Goal: Task Accomplishment & Management: Use online tool/utility

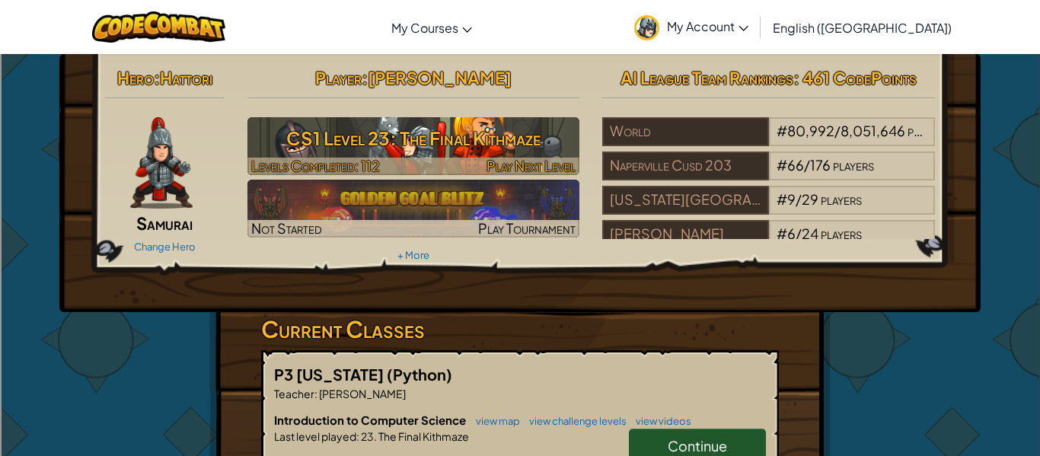
click at [458, 126] on h3 "CS1 Level 23: The Final Kithmaze" at bounding box center [414, 138] width 333 height 34
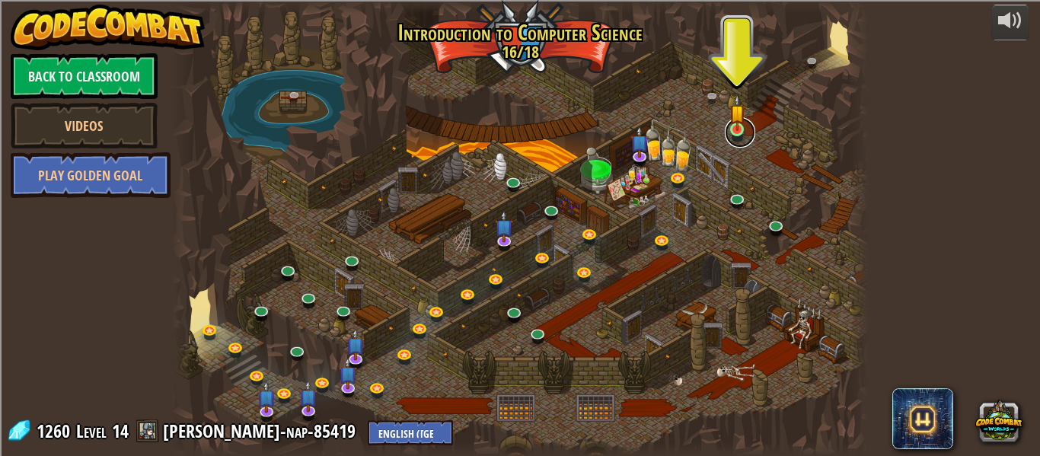
click at [733, 141] on link at bounding box center [740, 132] width 30 height 30
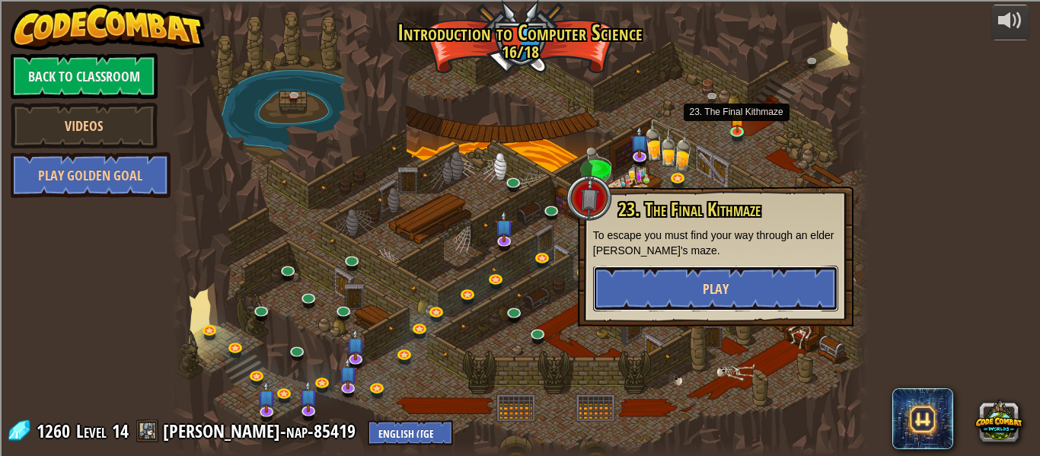
click at [630, 284] on button "Play" at bounding box center [715, 289] width 245 height 46
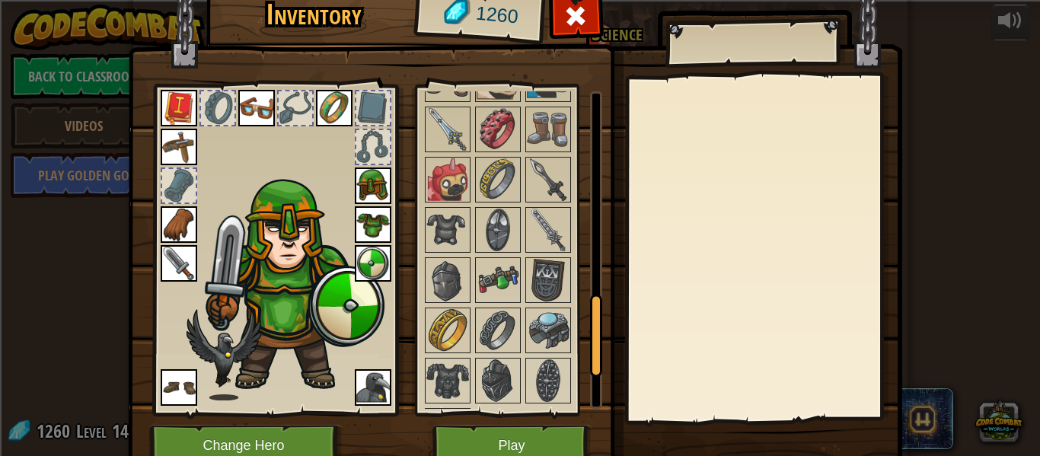
scroll to position [964, 0]
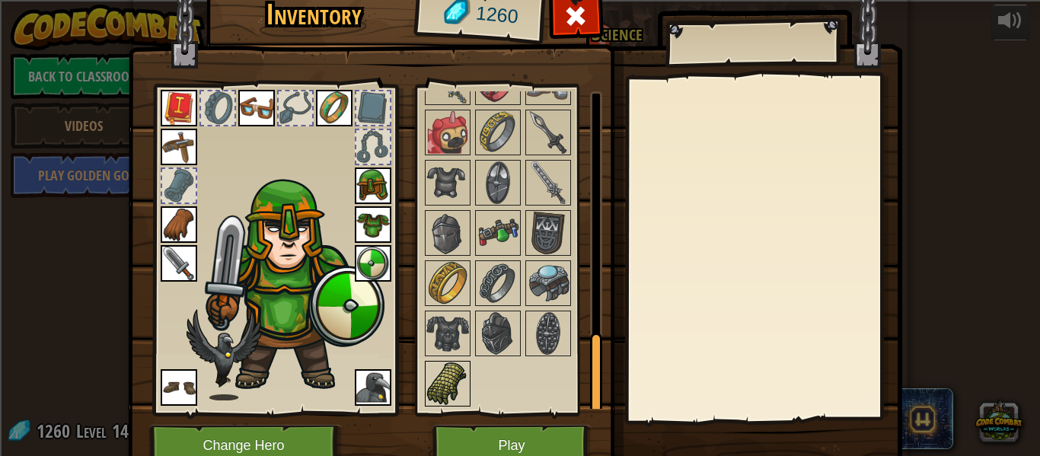
click at [445, 385] on img at bounding box center [447, 384] width 43 height 43
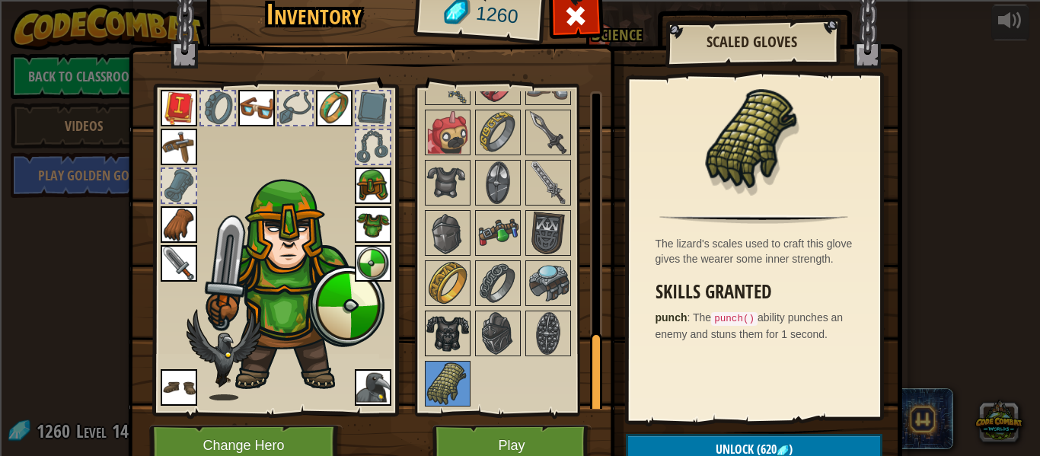
click at [460, 344] on img at bounding box center [447, 333] width 43 height 43
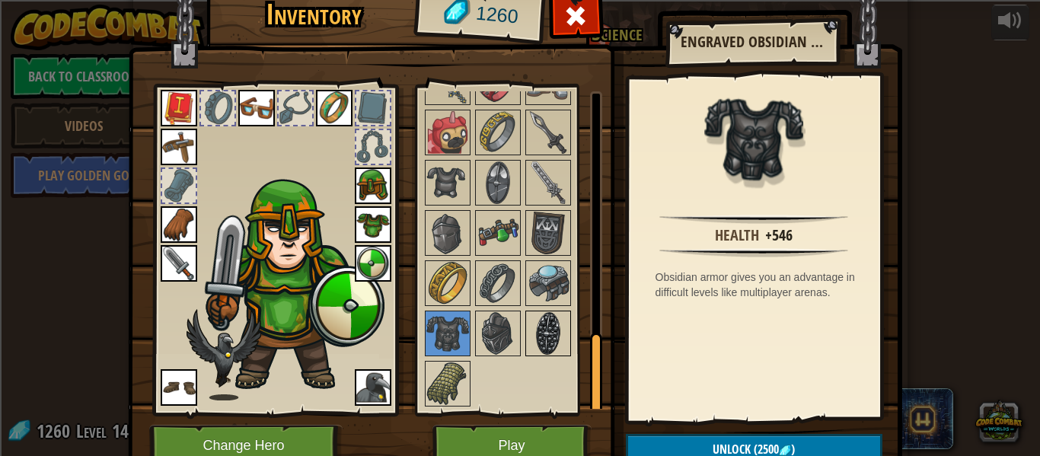
click at [547, 347] on img at bounding box center [548, 333] width 43 height 43
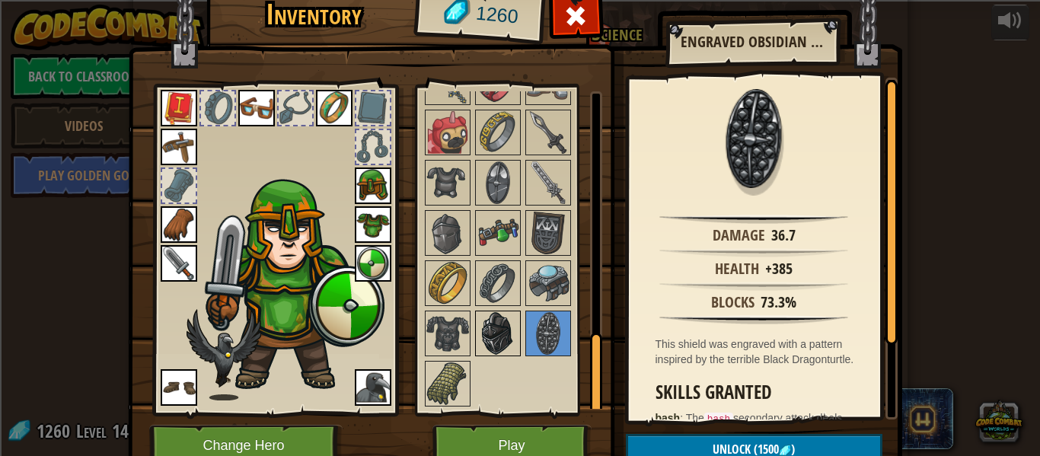
click at [513, 325] on img at bounding box center [498, 333] width 43 height 43
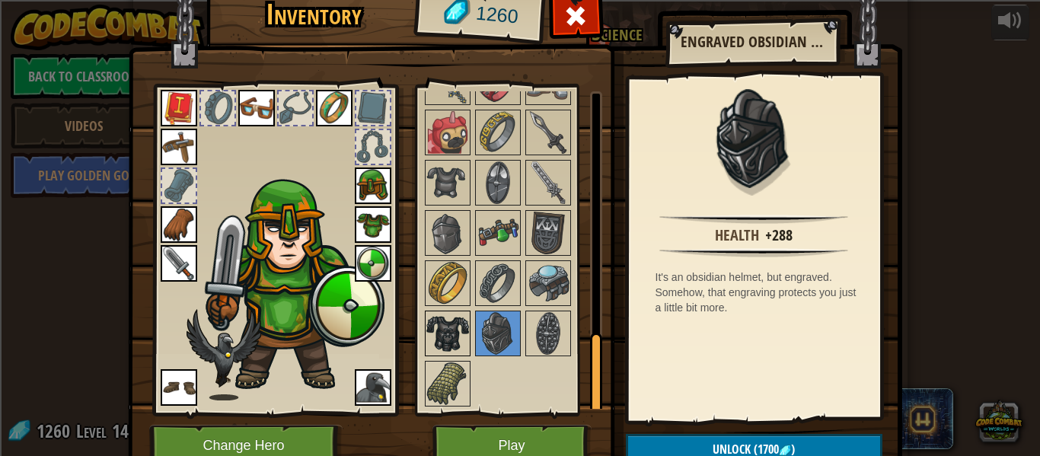
click at [455, 326] on img at bounding box center [447, 333] width 43 height 43
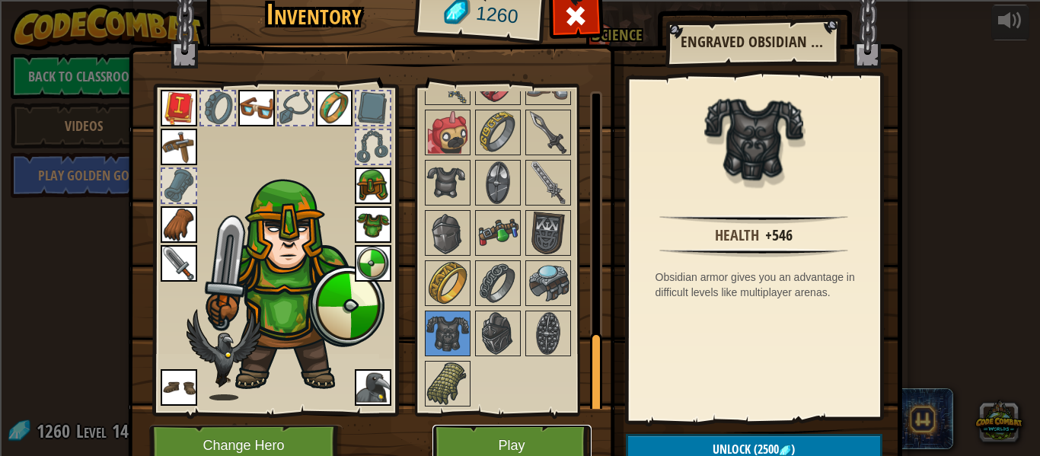
click at [510, 436] on button "Play" at bounding box center [512, 446] width 159 height 42
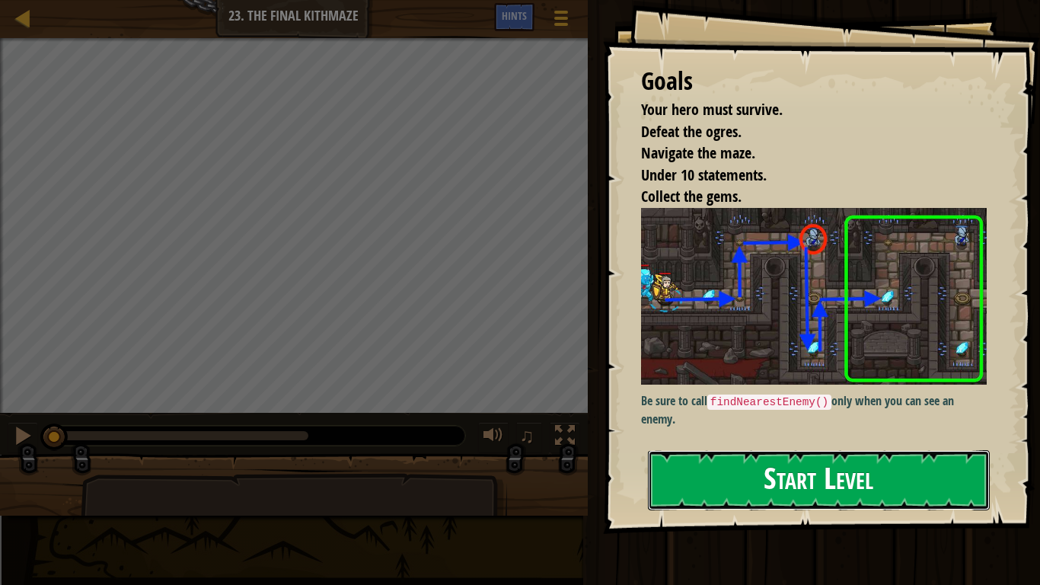
click at [757, 455] on button "Start Level" at bounding box center [819, 480] width 342 height 60
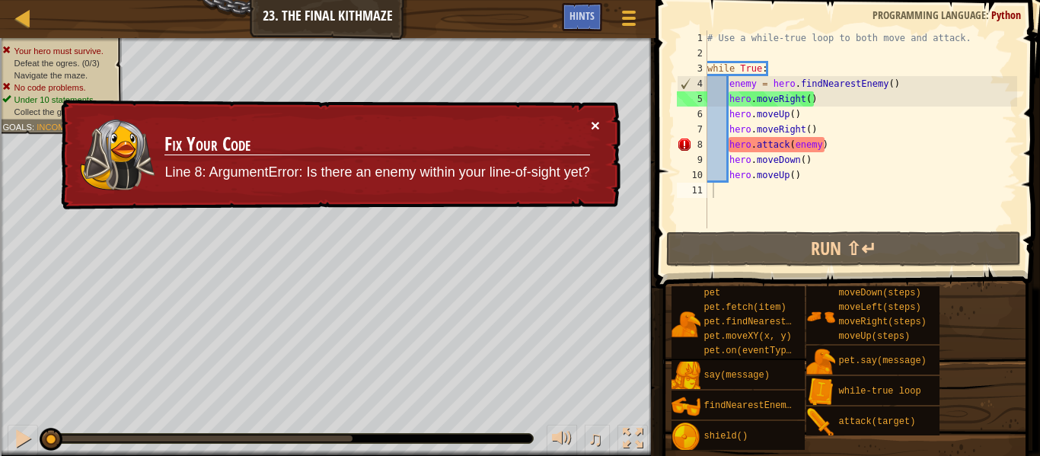
click at [599, 122] on button "×" at bounding box center [595, 125] width 9 height 16
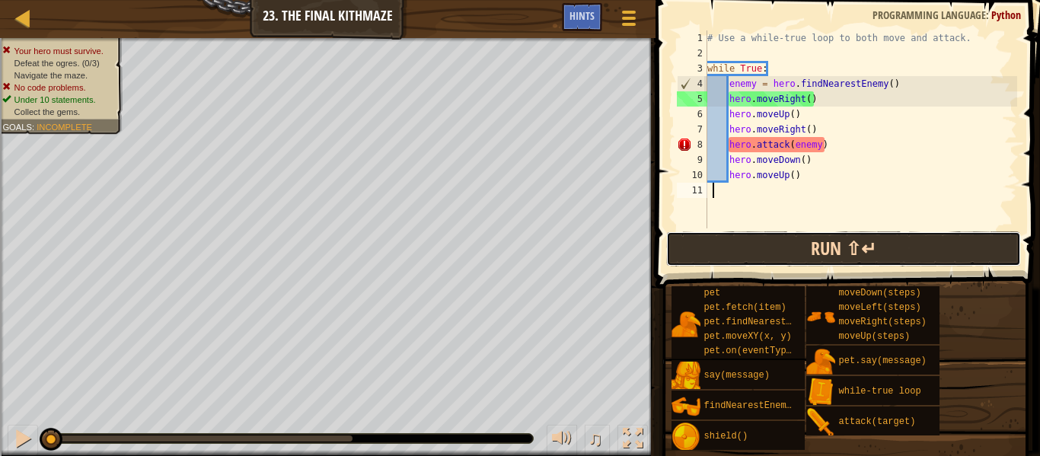
click at [782, 237] on button "Run ⇧↵" at bounding box center [843, 249] width 355 height 35
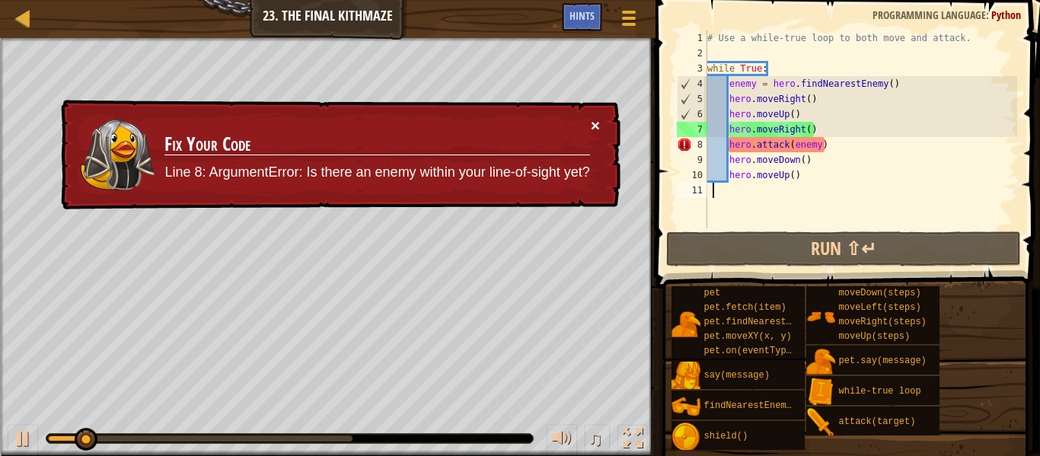
click at [598, 125] on button "×" at bounding box center [595, 125] width 9 height 16
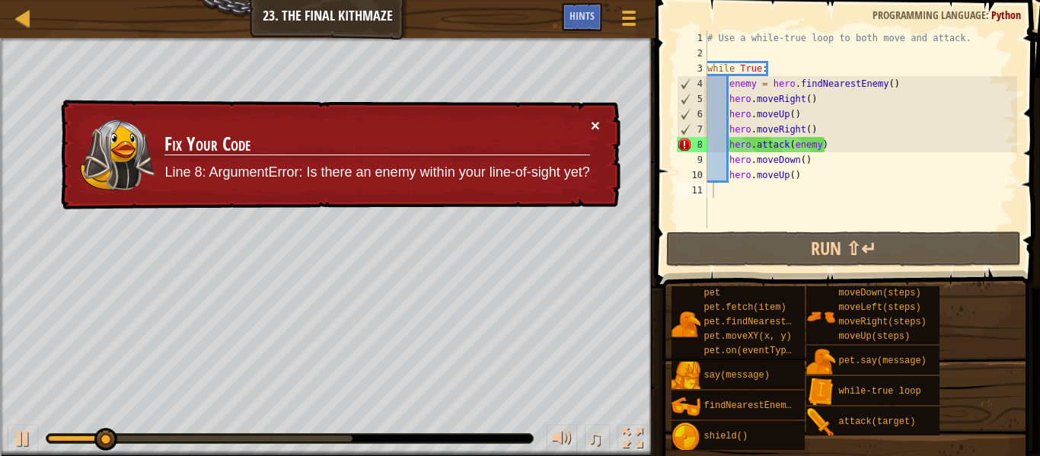
click at [594, 125] on button "×" at bounding box center [595, 125] width 9 height 16
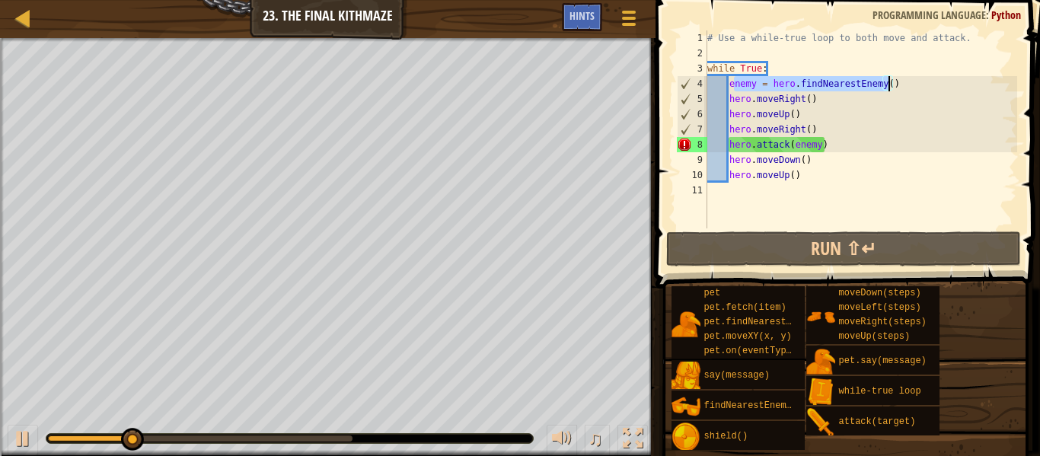
drag, startPoint x: 733, startPoint y: 87, endPoint x: 891, endPoint y: 83, distance: 158.5
click at [891, 83] on div "# Use a while-true loop to both move and attack. while True : enemy = hero . fi…" at bounding box center [860, 144] width 313 height 228
click at [885, 101] on div "# Use a while-true loop to both move and attack. while True : enemy = hero . fi…" at bounding box center [860, 144] width 313 height 228
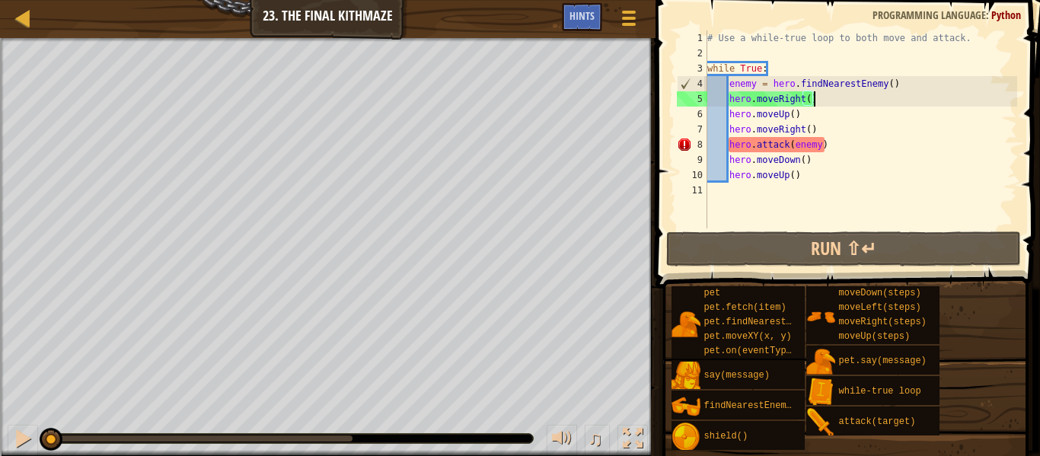
drag, startPoint x: 150, startPoint y: 440, endPoint x: 0, endPoint y: 396, distance: 156.4
click at [0, 396] on div "Your hero must survive. Defeat the ogres. (0/3) Navigate the maze. No code prob…" at bounding box center [520, 247] width 1040 height 418
click at [18, 438] on div at bounding box center [23, 439] width 20 height 20
drag, startPoint x: 65, startPoint y: 435, endPoint x: 30, endPoint y: 432, distance: 35.2
click at [30, 432] on div "♫" at bounding box center [328, 435] width 656 height 46
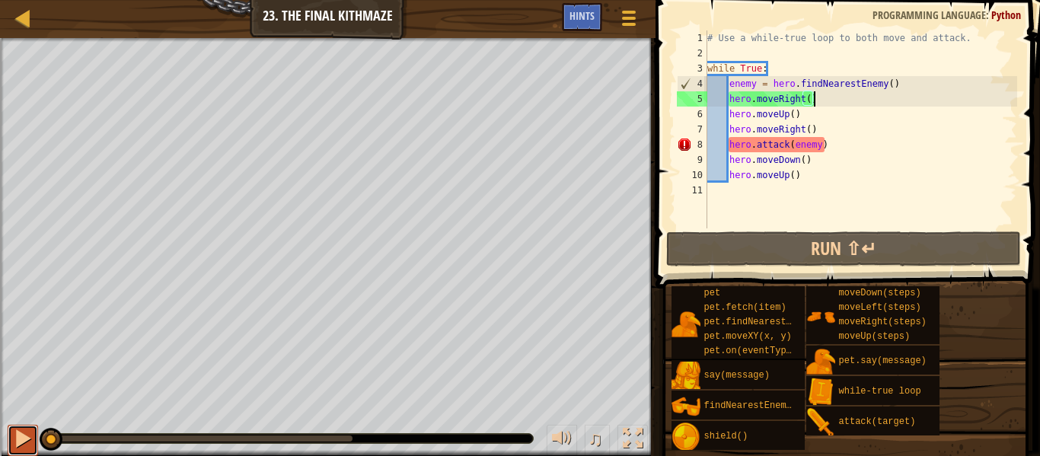
click at [30, 432] on div at bounding box center [23, 439] width 20 height 20
drag, startPoint x: 60, startPoint y: 435, endPoint x: 39, endPoint y: 433, distance: 21.4
click at [40, 433] on div at bounding box center [51, 439] width 23 height 23
drag, startPoint x: 731, startPoint y: 85, endPoint x: 894, endPoint y: 85, distance: 163.0
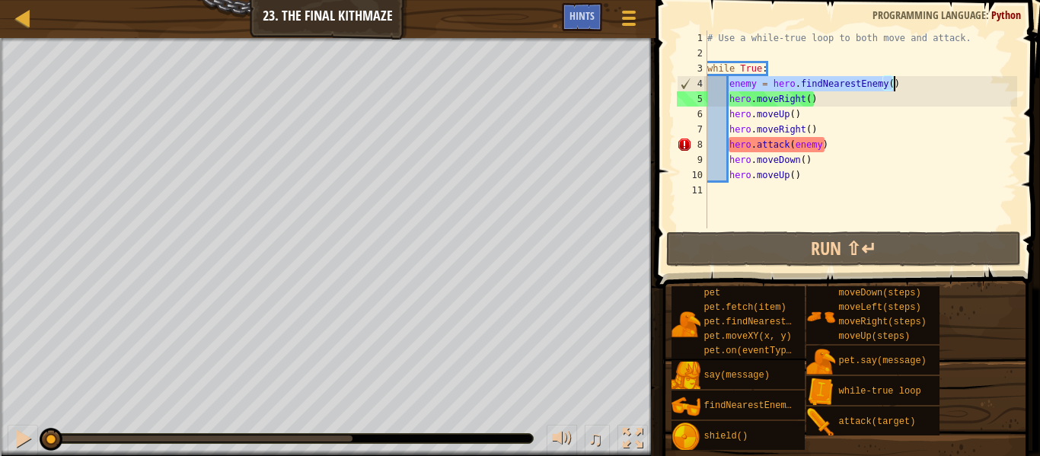
click at [894, 85] on div "# Use a while-true loop to both move and attack. while True : enemy = hero . fi…" at bounding box center [860, 144] width 313 height 228
click at [813, 129] on div "# Use a while-true loop to both move and attack. while True : enemy = hero . fi…" at bounding box center [860, 144] width 313 height 228
type textarea "hero.moveRight()"
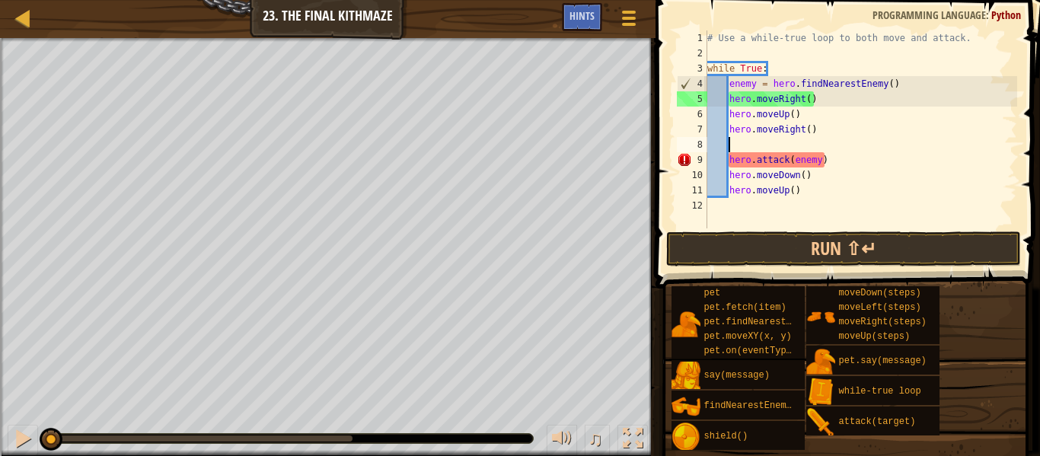
paste textarea "enemy = hero.findNearestEnemy()"
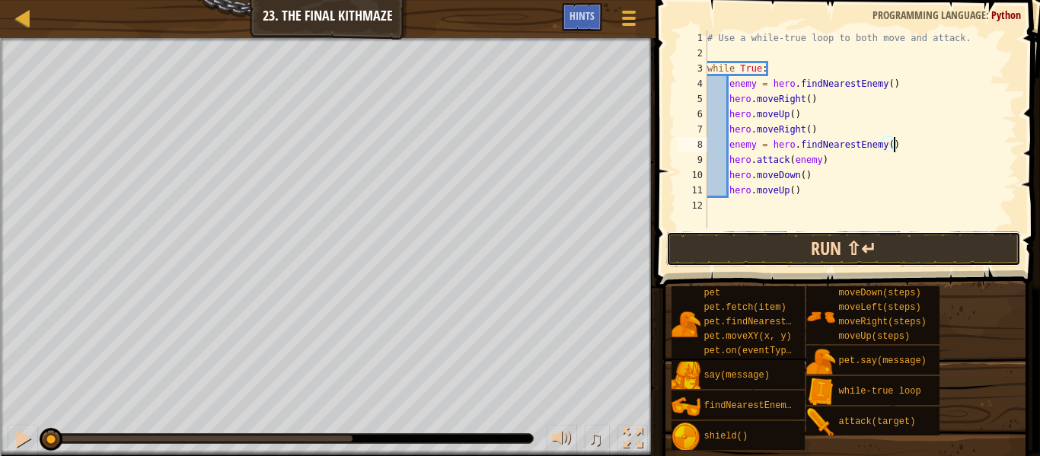
click at [729, 260] on button "Run ⇧↵" at bounding box center [843, 249] width 355 height 35
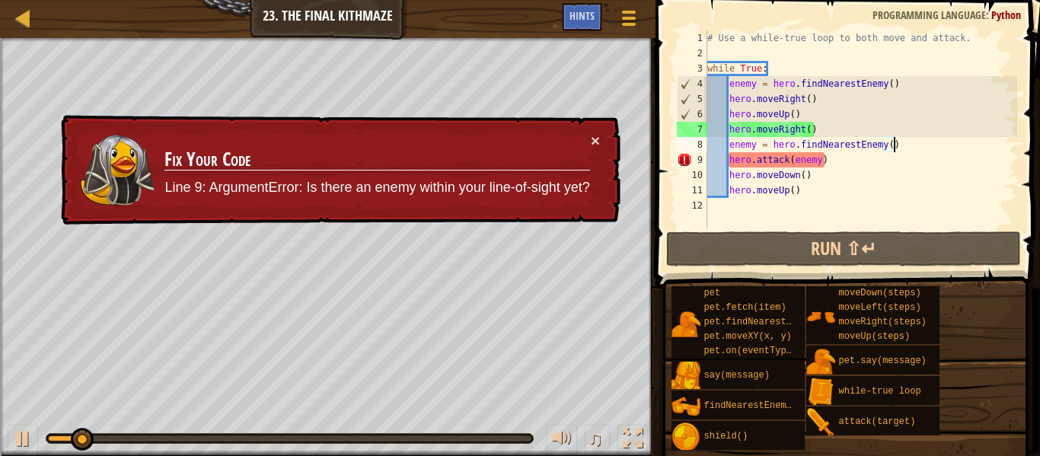
click at [615, 152] on div "× Fix Your Code Line 9: ArgumentError: Is there an enemy within your line-of-si…" at bounding box center [339, 170] width 563 height 110
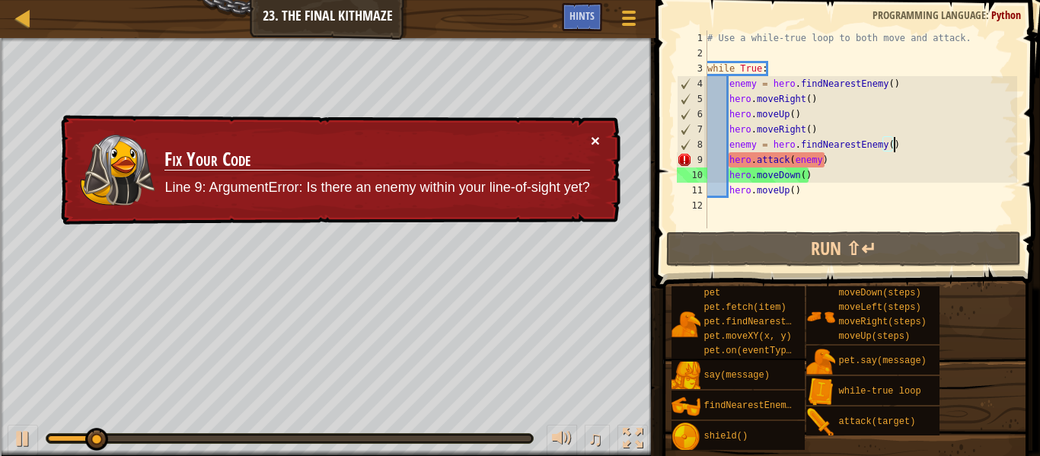
click at [596, 140] on button "×" at bounding box center [595, 141] width 9 height 16
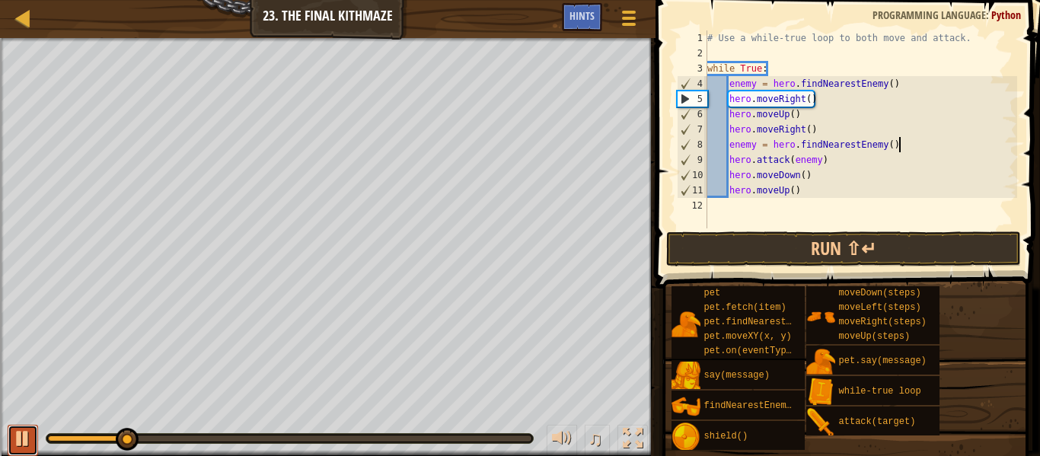
click at [16, 448] on div at bounding box center [23, 439] width 20 height 20
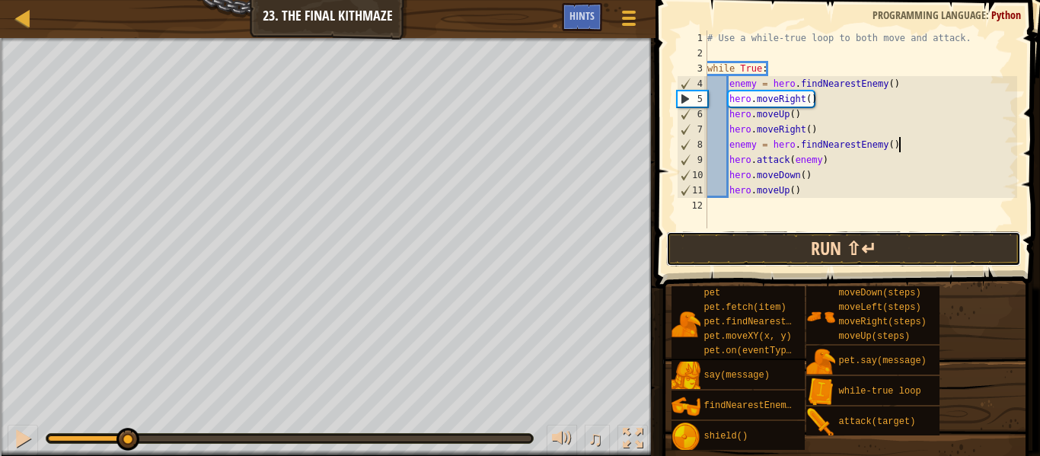
click at [728, 251] on button "Run ⇧↵" at bounding box center [843, 249] width 355 height 35
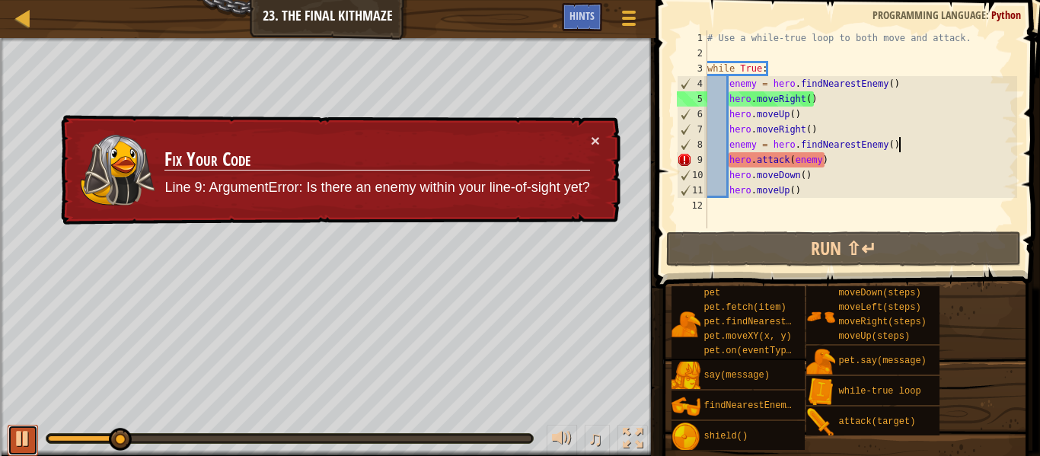
click at [14, 442] on div at bounding box center [23, 439] width 20 height 20
drag, startPoint x: 899, startPoint y: 144, endPoint x: 733, endPoint y: 148, distance: 166.1
click at [733, 148] on div "# Use a while-true loop to both move and attack. while True : enemy = hero . fi…" at bounding box center [860, 144] width 313 height 228
click at [733, 148] on div "# Use a while-true loop to both move and attack. while True : enemy = hero . fi…" at bounding box center [860, 129] width 313 height 198
drag, startPoint x: 728, startPoint y: 144, endPoint x: 920, endPoint y: 142, distance: 191.9
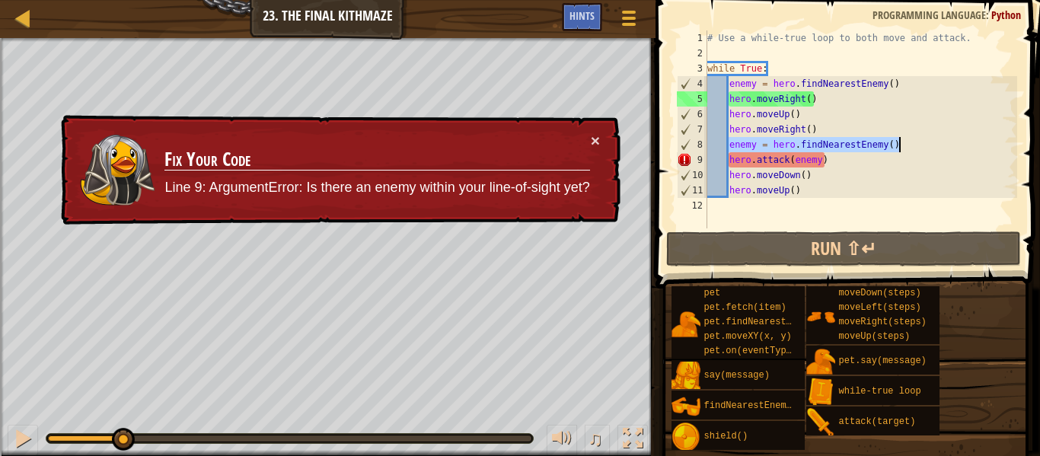
click at [920, 142] on div "# Use a while-true loop to both move and attack. while True : enemy = hero . fi…" at bounding box center [860, 144] width 313 height 228
click at [819, 129] on div "# Use a while-true loop to both move and attack. while True : enemy = hero . fi…" at bounding box center [860, 144] width 313 height 228
drag, startPoint x: 902, startPoint y: 145, endPoint x: 734, endPoint y: 146, distance: 167.5
click at [734, 146] on div "# Use a while-true loop to both move and attack. while True : enemy = hero . fi…" at bounding box center [860, 144] width 313 height 228
type textarea "e"
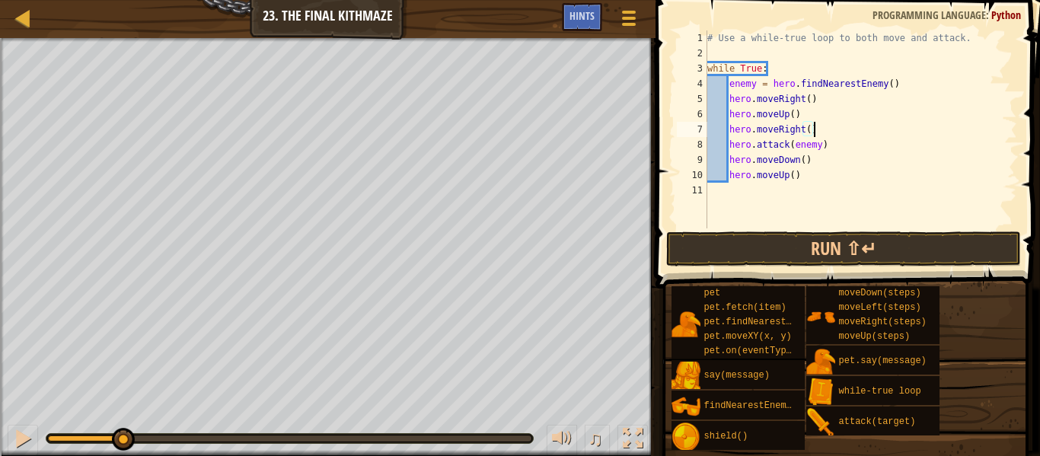
click at [807, 112] on div "# Use a while-true loop to both move and attack. while True : enemy = hero . fi…" at bounding box center [860, 144] width 313 height 228
type textarea "hero.moveUp()"
paste textarea "enemy = hero.findNearestEnemy()"
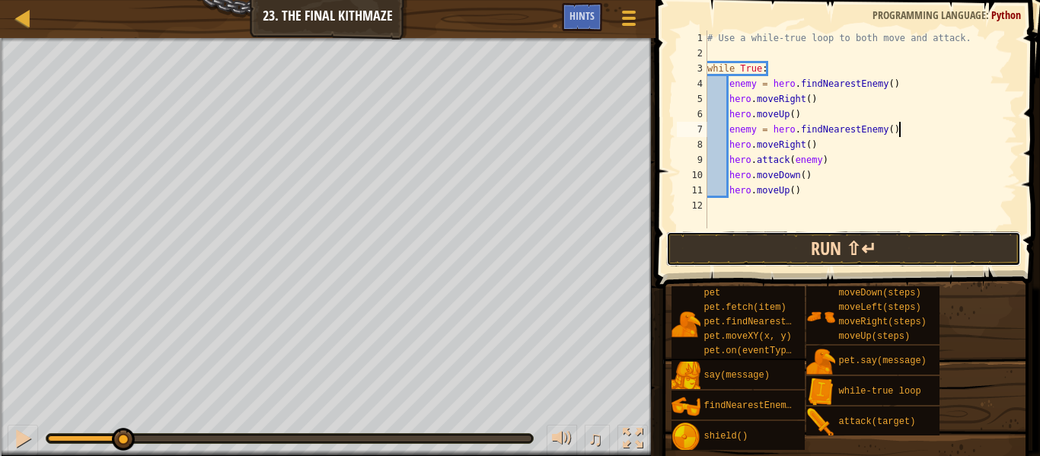
click at [749, 234] on button "Run ⇧↵" at bounding box center [843, 249] width 355 height 35
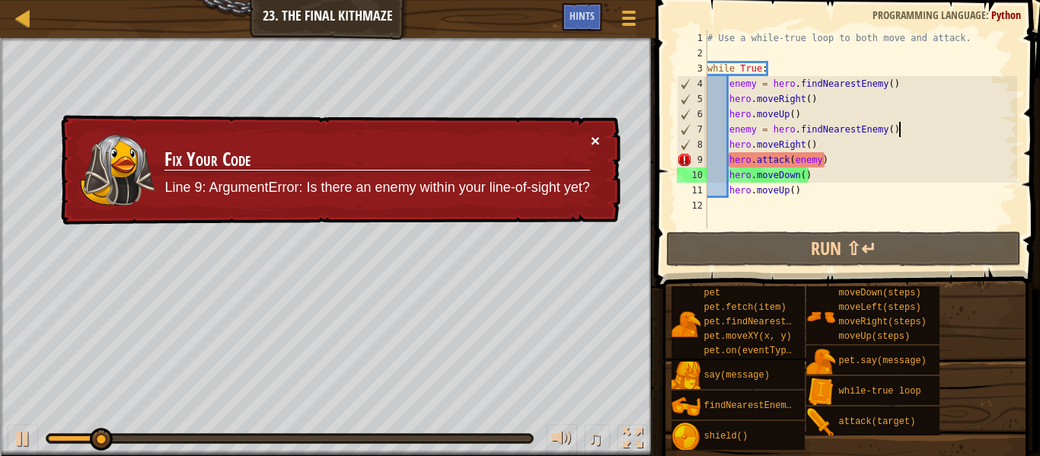
click at [599, 136] on button "×" at bounding box center [595, 141] width 9 height 16
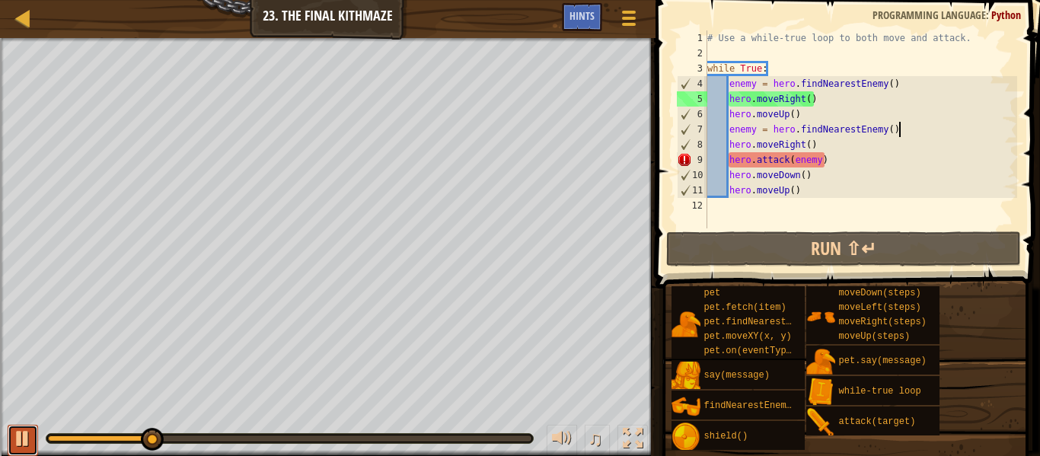
click at [24, 446] on div at bounding box center [23, 439] width 20 height 20
click at [587, 27] on div "Hints" at bounding box center [582, 17] width 40 height 28
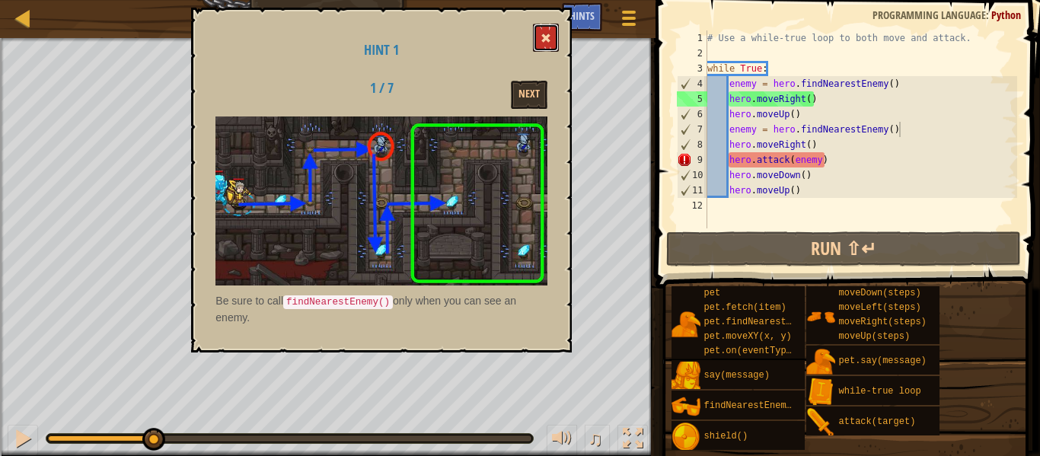
click at [544, 41] on span at bounding box center [546, 38] width 11 height 11
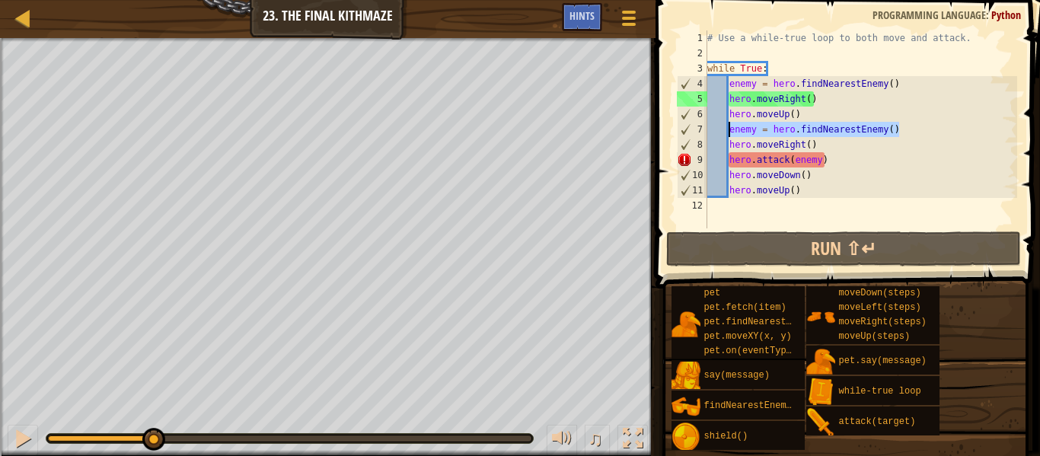
drag, startPoint x: 899, startPoint y: 130, endPoint x: 729, endPoint y: 132, distance: 169.8
click at [729, 132] on div "# Use a while-true loop to both move and attack. while True : enemy = hero . fi…" at bounding box center [860, 144] width 313 height 228
click at [822, 149] on div "# Use a while-true loop to both move and attack. while True : enemy = hero . fi…" at bounding box center [860, 144] width 313 height 228
type textarea "hero.moveRight()"
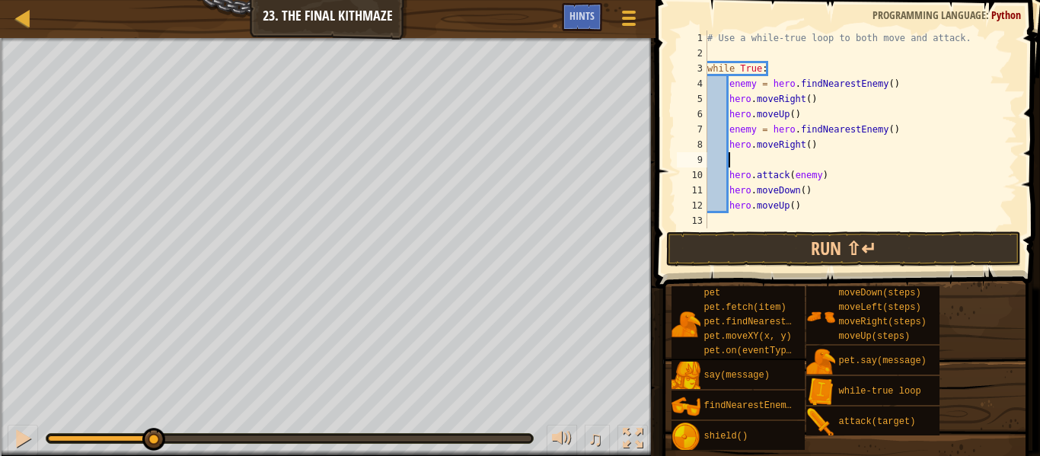
paste textarea "enemy = hero.findNearestEnemy()"
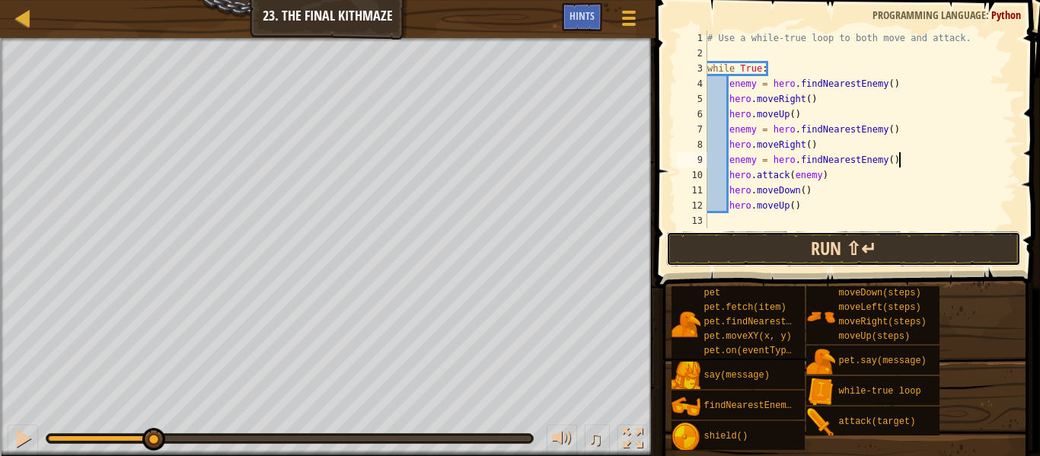
click at [807, 256] on button "Run ⇧↵" at bounding box center [843, 249] width 355 height 35
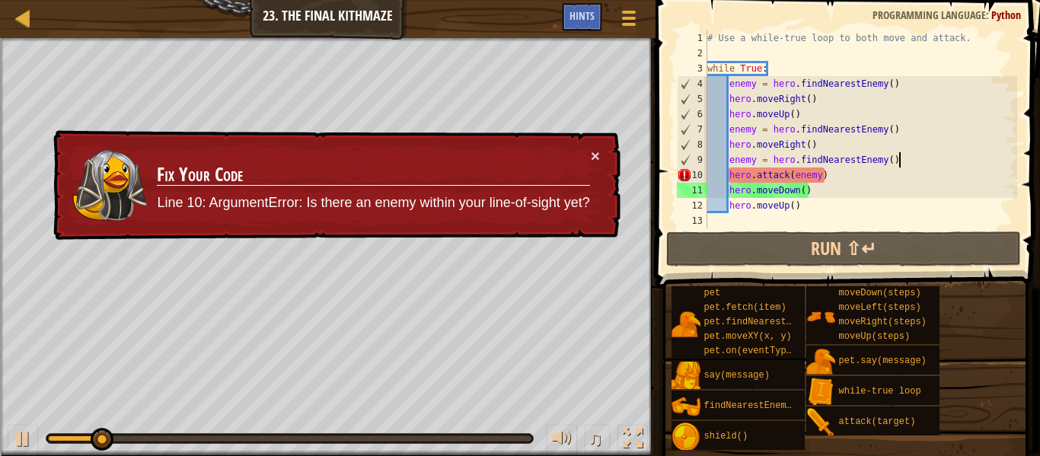
click at [601, 155] on div "× Fix Your Code Line 10: ArgumentError: Is there an enemy within your line-of-s…" at bounding box center [335, 185] width 570 height 110
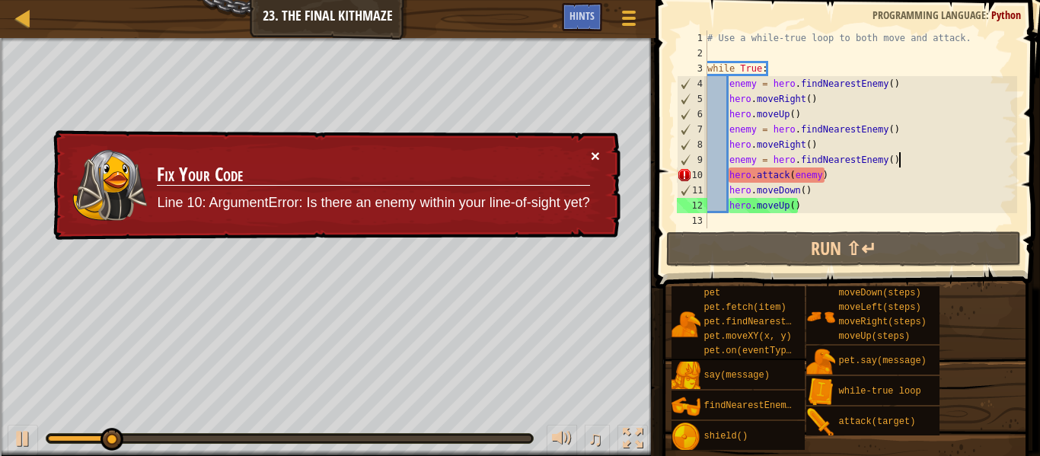
click at [598, 155] on button "×" at bounding box center [595, 156] width 9 height 16
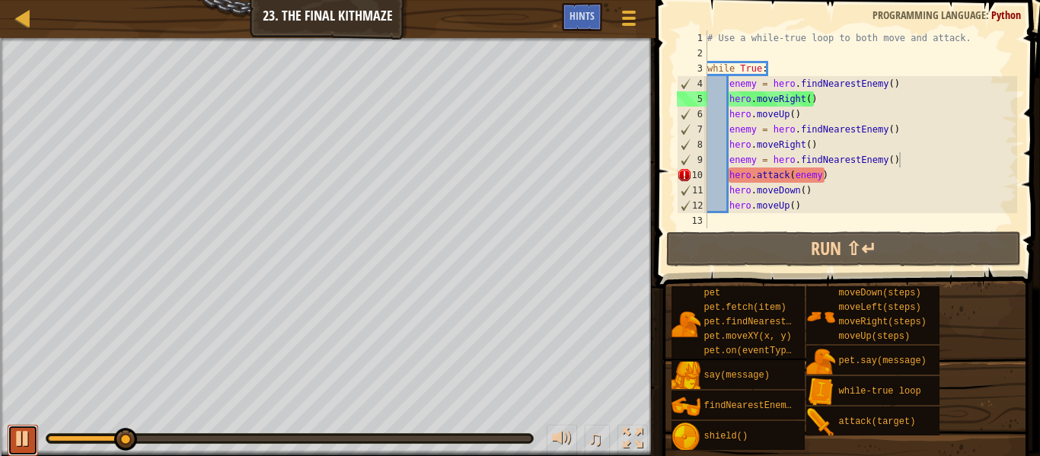
click at [22, 442] on div at bounding box center [23, 439] width 20 height 20
click at [820, 193] on div "# Use a while-true loop to both move and attack. while True : enemy = hero . fi…" at bounding box center [860, 144] width 313 height 228
type textarea "hero.moveDown()"
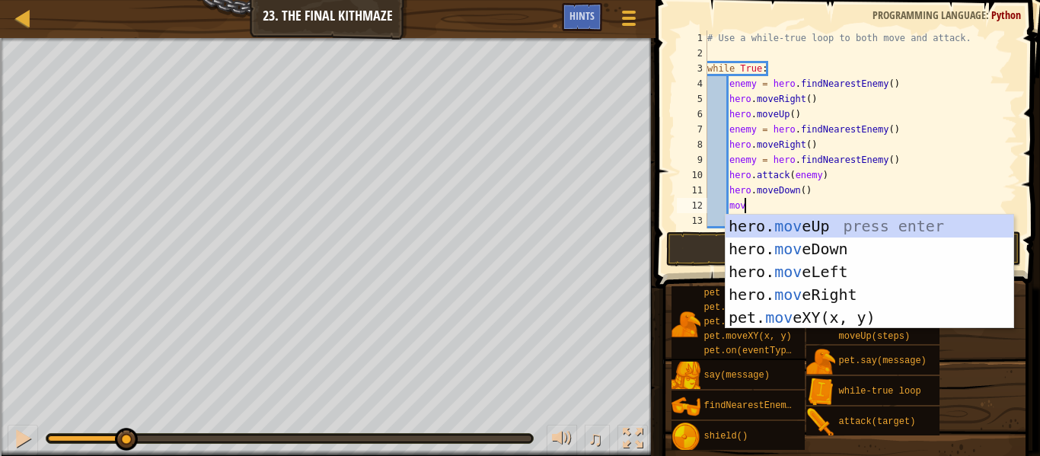
scroll to position [7, 5]
type textarea "m"
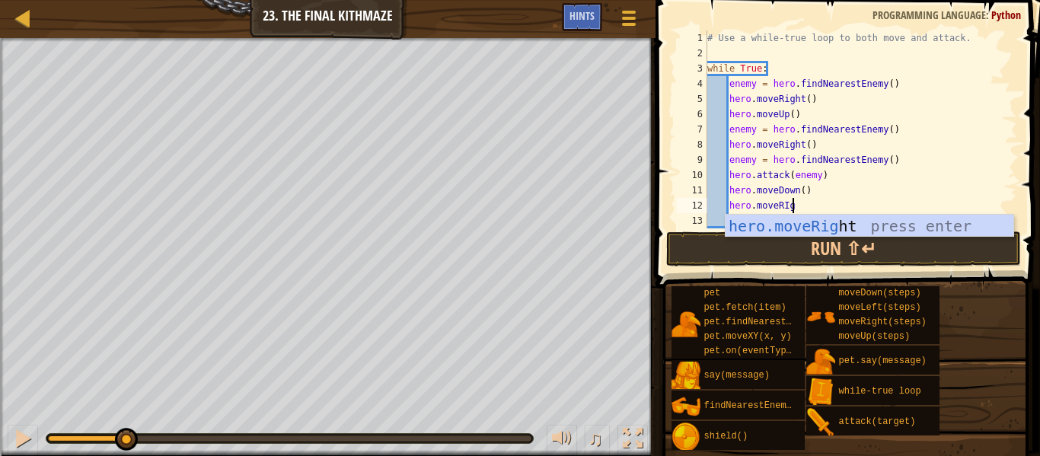
type textarea "hero.moveRIght"
click at [855, 224] on div "hero.moveRight press enter" at bounding box center [870, 249] width 288 height 69
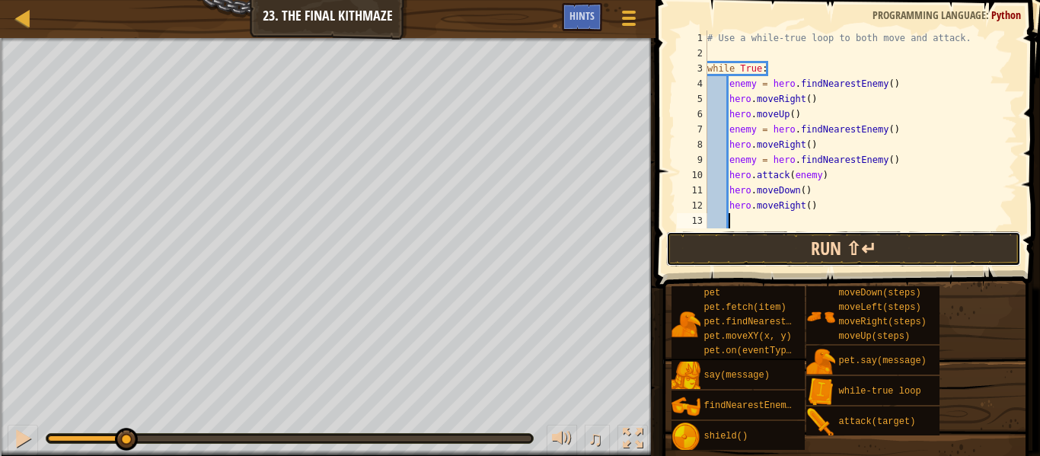
click at [837, 247] on button "Run ⇧↵" at bounding box center [843, 249] width 355 height 35
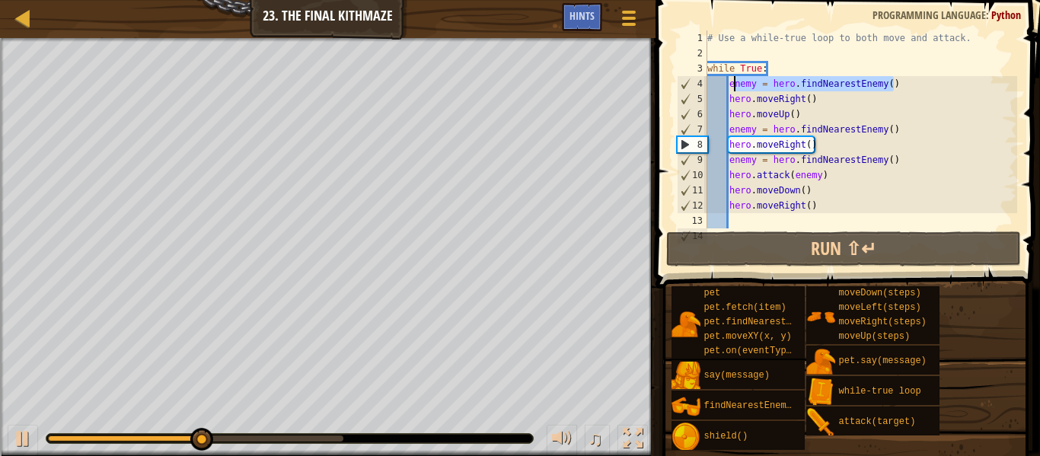
drag, startPoint x: 907, startPoint y: 76, endPoint x: 736, endPoint y: 86, distance: 171.6
click at [736, 86] on div "# Use a while-true loop to both move and attack. while True : enemy = hero . fi…" at bounding box center [860, 144] width 313 height 228
type textarea "e"
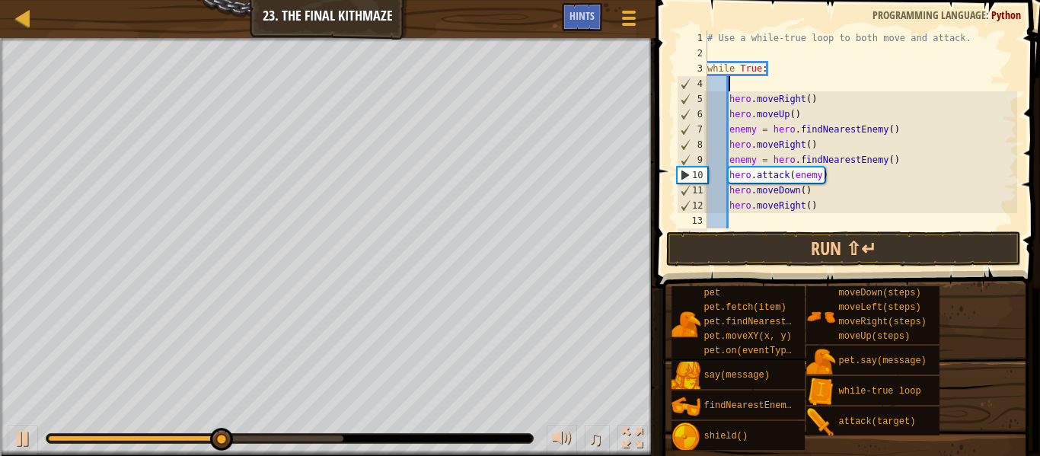
click at [766, 83] on div "# Use a while-true loop to both move and attack. while True : hero . moveRight …" at bounding box center [860, 144] width 313 height 228
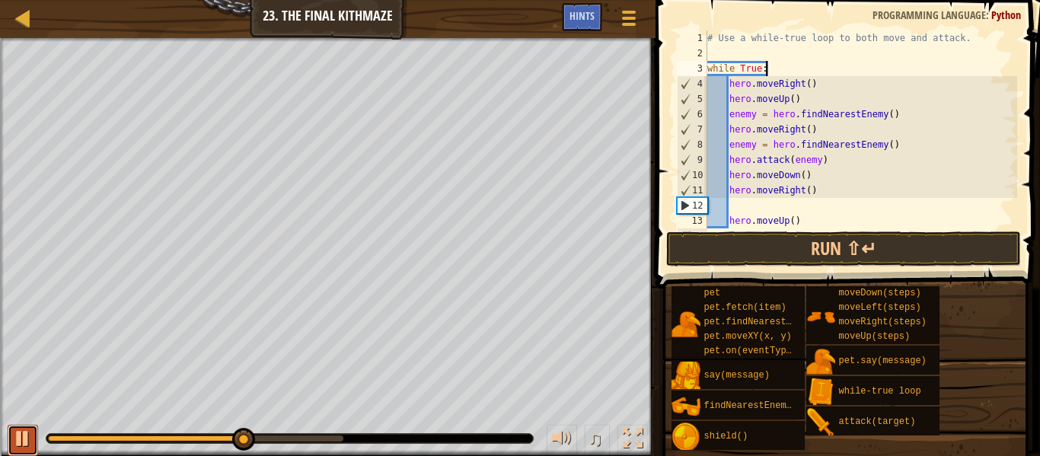
click at [13, 448] on div at bounding box center [23, 439] width 20 height 20
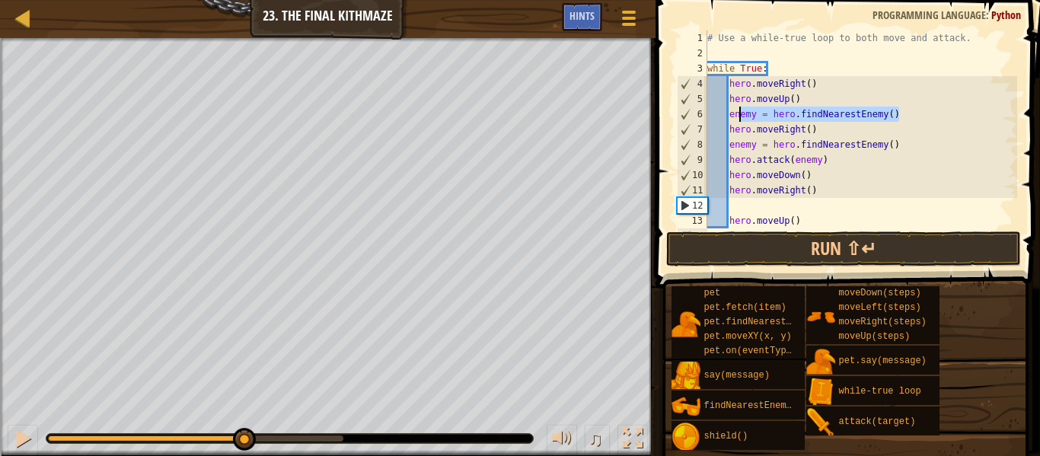
drag, startPoint x: 908, startPoint y: 113, endPoint x: 739, endPoint y: 114, distance: 168.3
click at [739, 114] on div "# Use a while-true loop to both move and attack. while True : hero . moveRight …" at bounding box center [860, 144] width 313 height 228
type textarea "e"
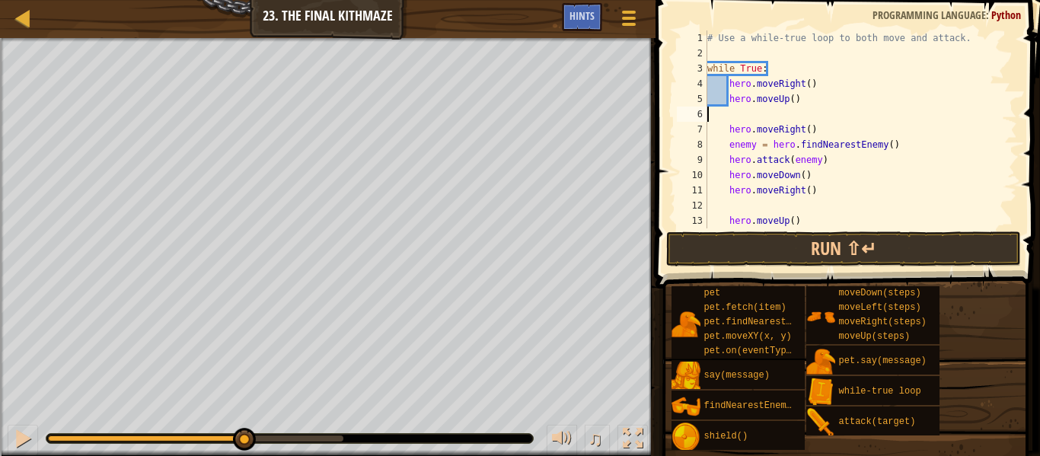
type textarea "hero.moveUp()"
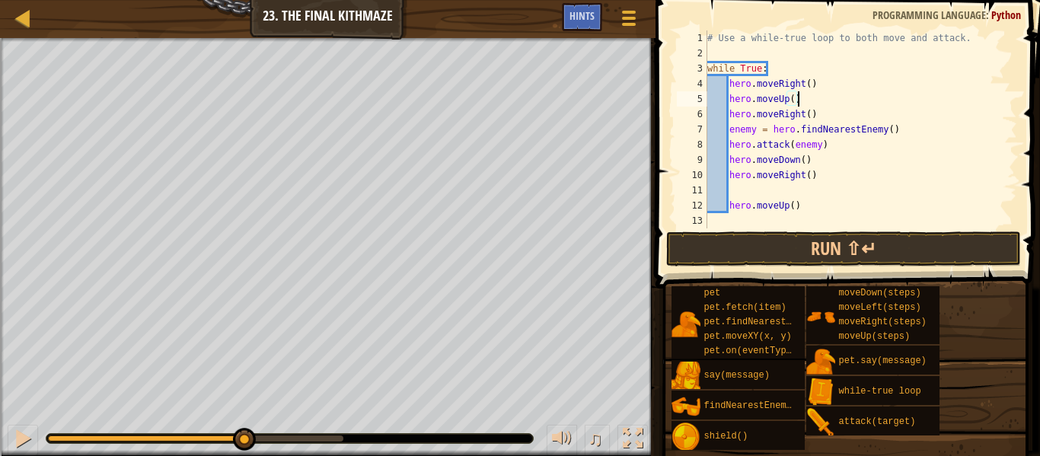
click at [736, 196] on div "# Use a while-true loop to both move and attack. while True : hero . moveRight …" at bounding box center [860, 144] width 313 height 228
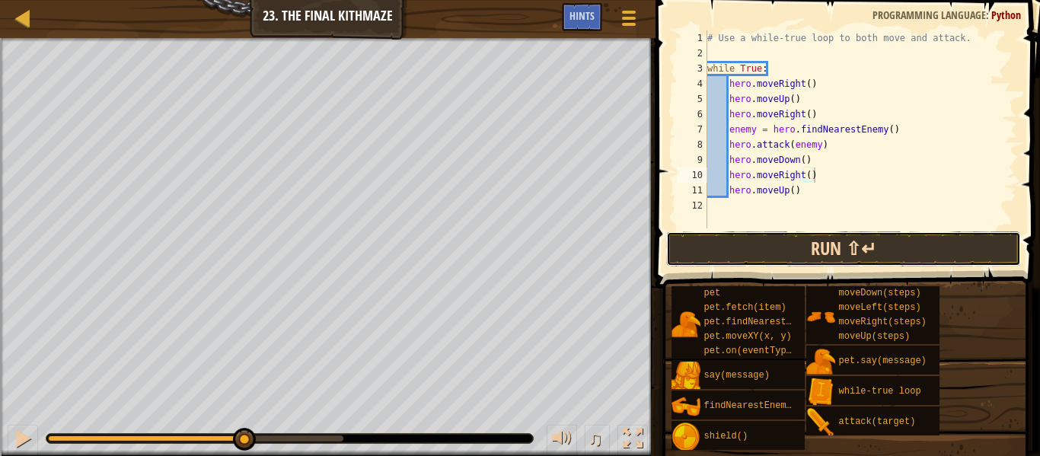
click at [735, 249] on button "Run ⇧↵" at bounding box center [843, 249] width 355 height 35
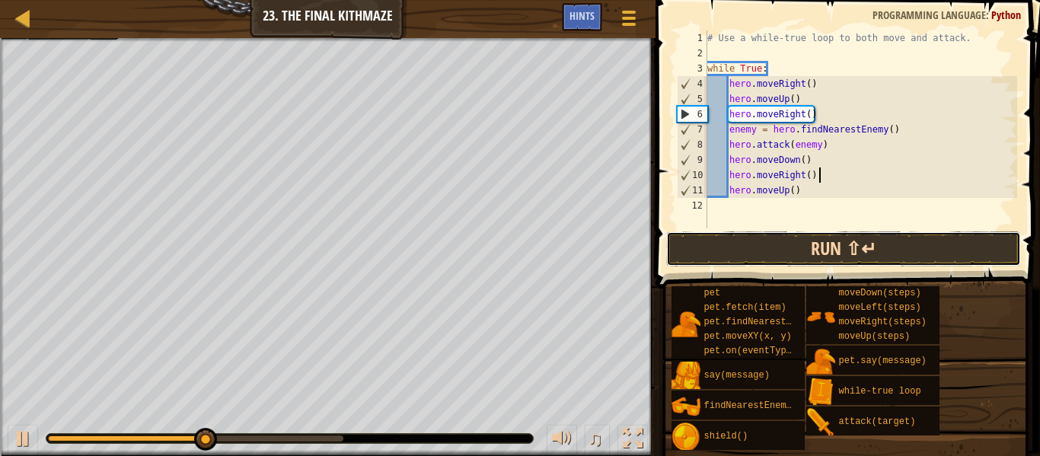
click at [819, 241] on button "Run ⇧↵" at bounding box center [843, 249] width 355 height 35
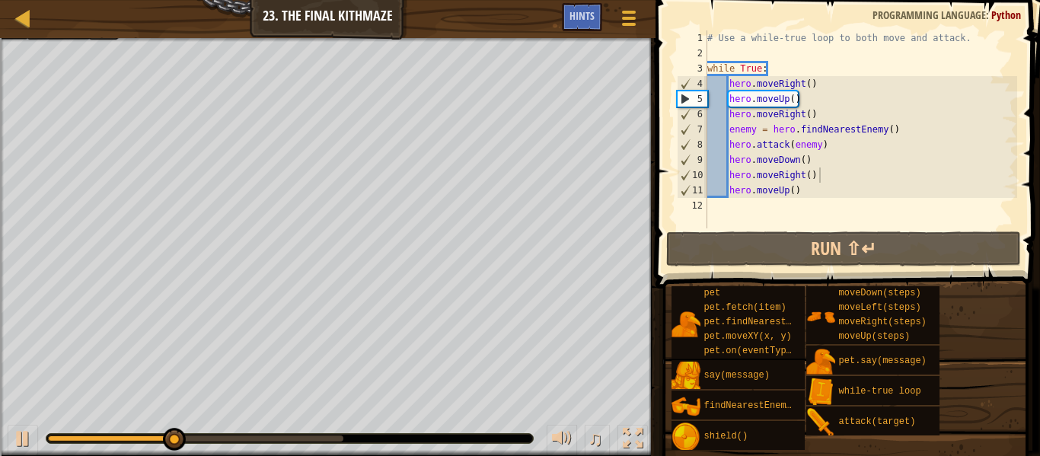
click at [6, 447] on div "♫" at bounding box center [328, 435] width 656 height 46
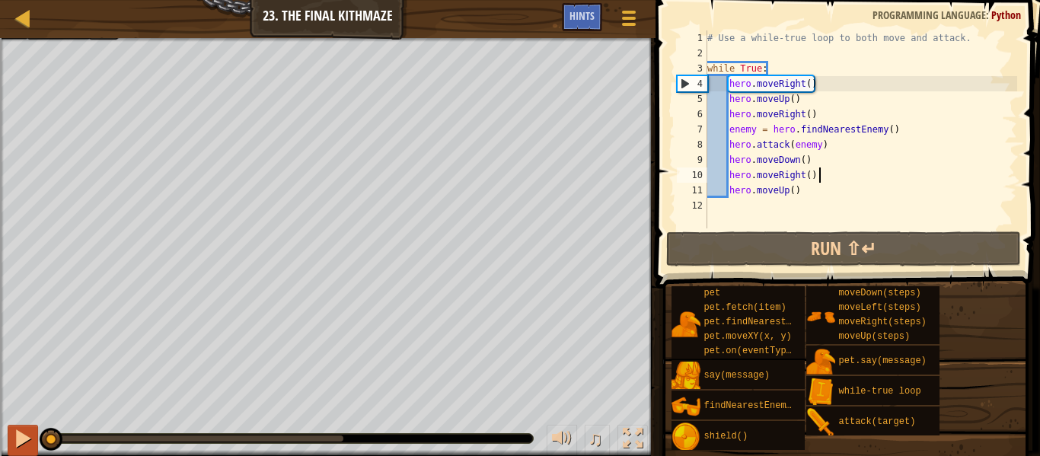
drag, startPoint x: 219, startPoint y: 437, endPoint x: 36, endPoint y: 442, distance: 183.6
click at [36, 442] on div "♫" at bounding box center [328, 435] width 656 height 46
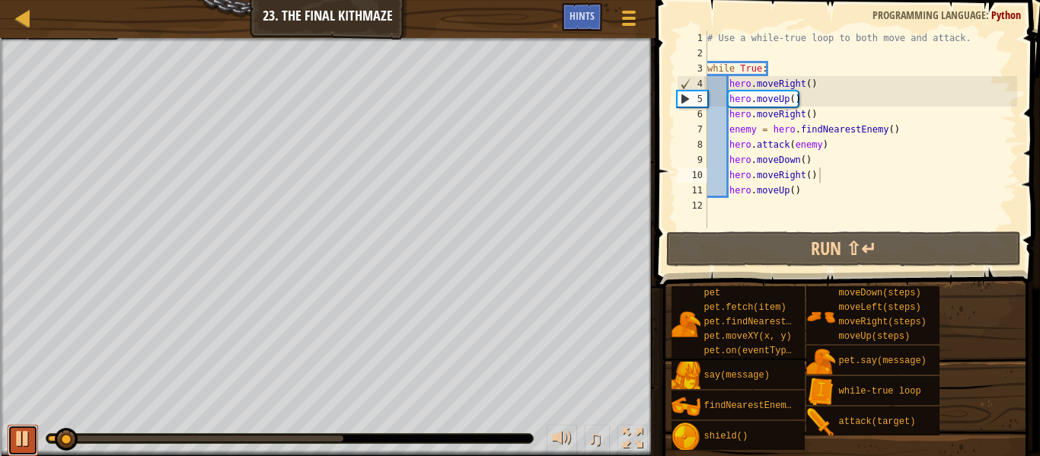
click at [24, 437] on div at bounding box center [23, 439] width 20 height 20
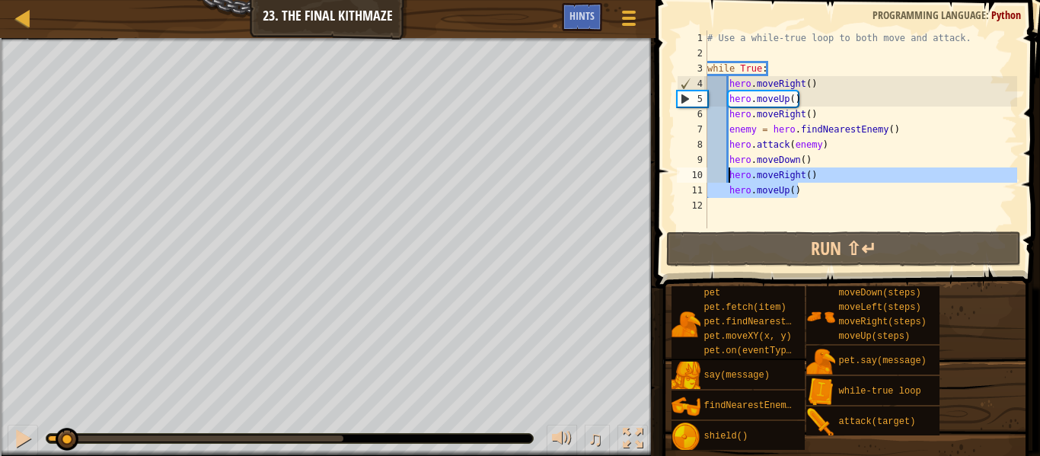
drag, startPoint x: 803, startPoint y: 191, endPoint x: 729, endPoint y: 176, distance: 75.4
click at [729, 176] on div "# Use a while-true loop to both move and attack. while True : hero . moveRight …" at bounding box center [860, 144] width 313 height 228
type textarea "hero.moveRight() hero.moveUp()"
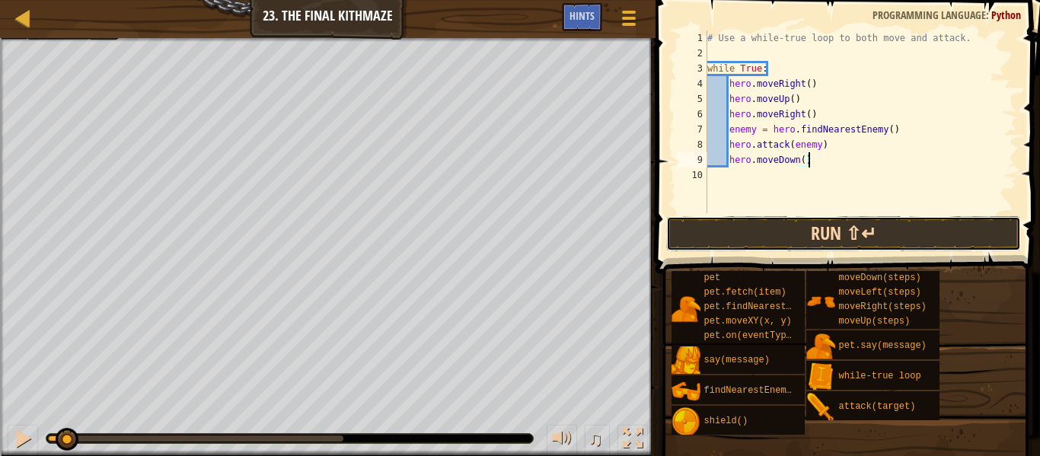
click at [771, 225] on button "Run ⇧↵" at bounding box center [843, 233] width 355 height 35
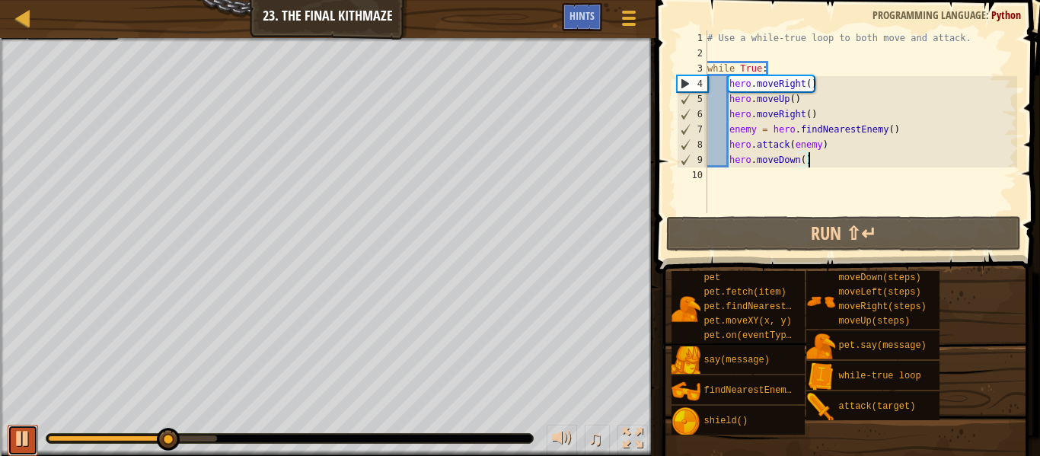
click at [8, 444] on button at bounding box center [23, 440] width 30 height 31
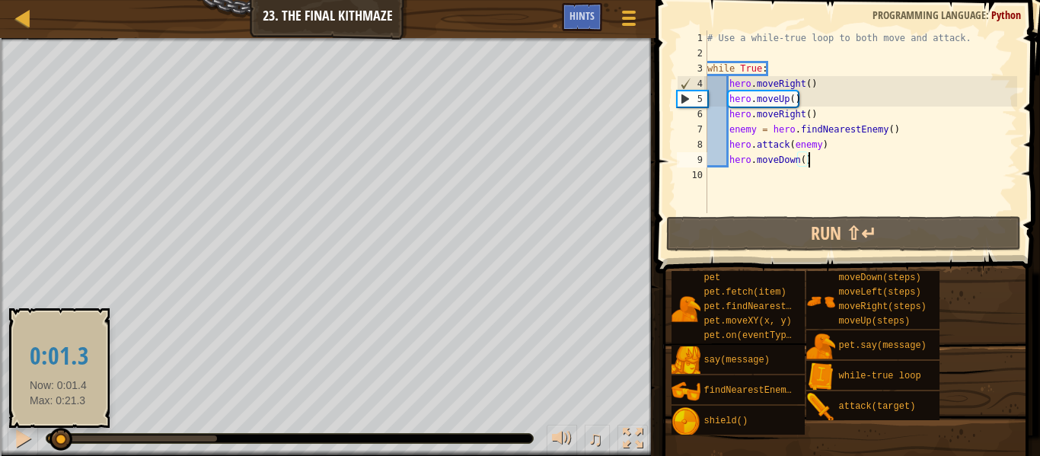
drag, startPoint x: 175, startPoint y: 438, endPoint x: 40, endPoint y: 449, distance: 135.2
click at [50, 449] on div at bounding box center [61, 439] width 23 height 23
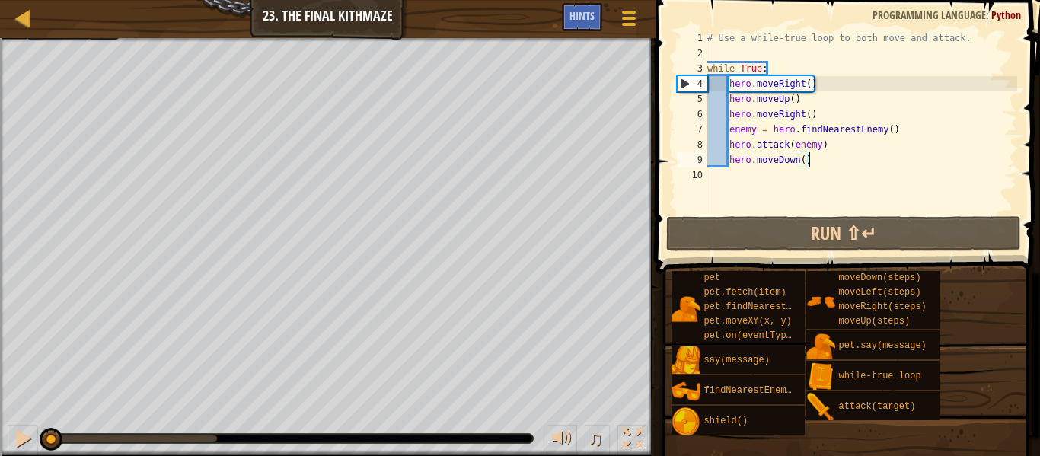
click at [805, 162] on div "# Use a while-true loop to both move and attack. while True : hero . moveRight …" at bounding box center [860, 136] width 313 height 213
type textarea "hero.moveDown(2)"
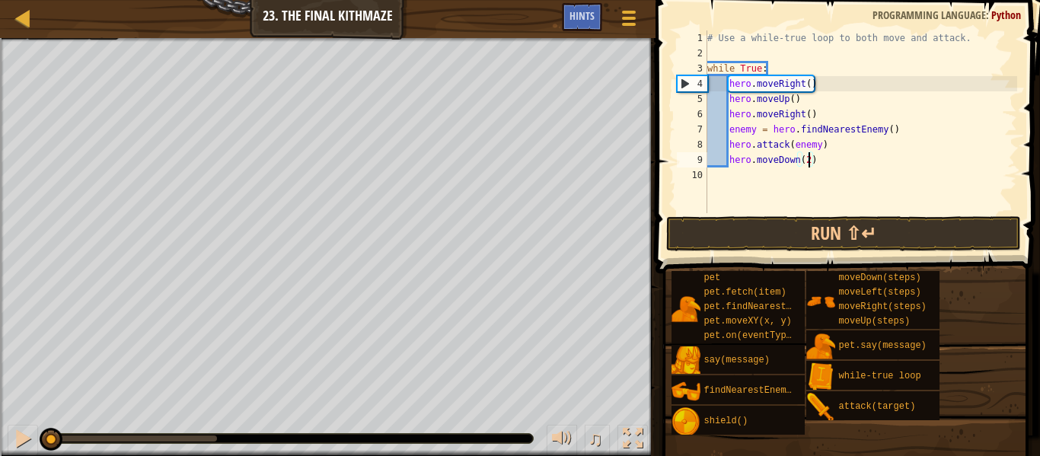
scroll to position [7, 14]
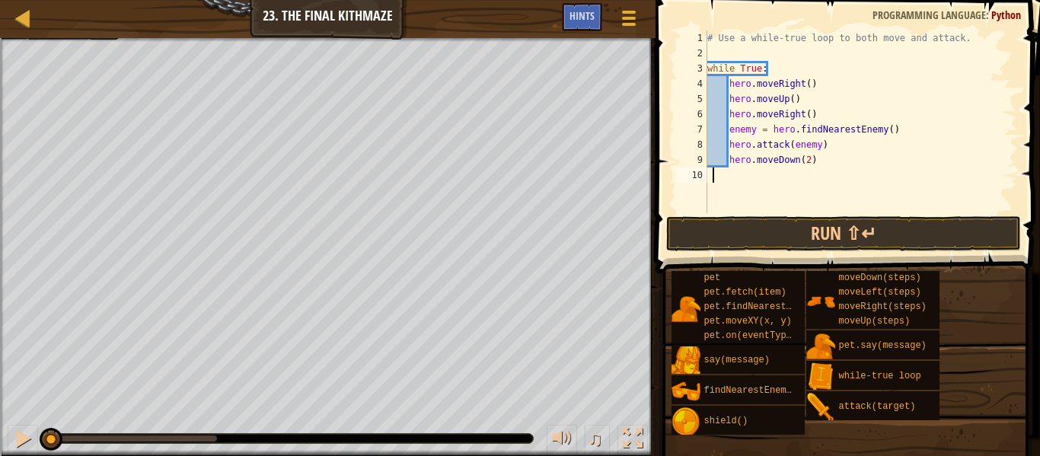
click at [831, 168] on div "# Use a while-true loop to both move and attack. while True : hero . moveRight …" at bounding box center [860, 136] width 313 height 213
click at [828, 163] on div "# Use a while-true loop to both move and attack. while True : hero . moveRight …" at bounding box center [860, 136] width 313 height 213
type textarea "hero.moveDown(2)"
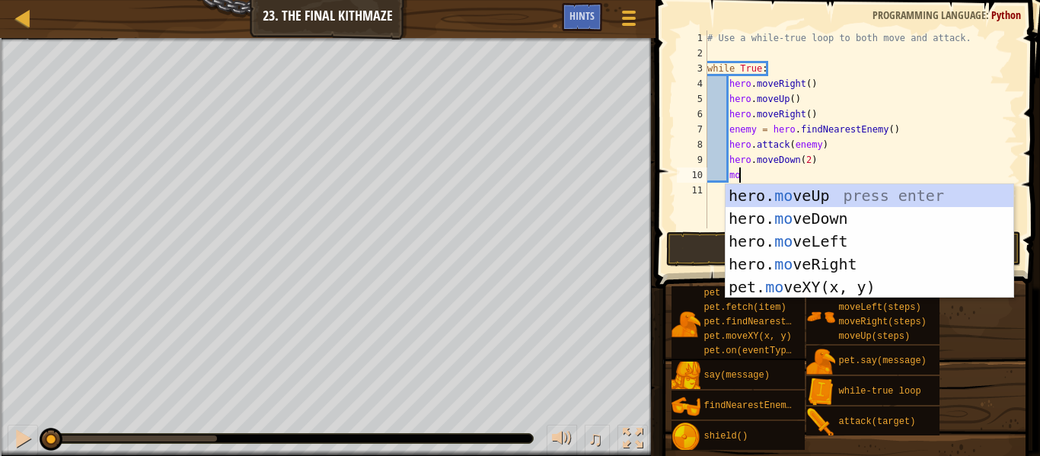
type textarea "m"
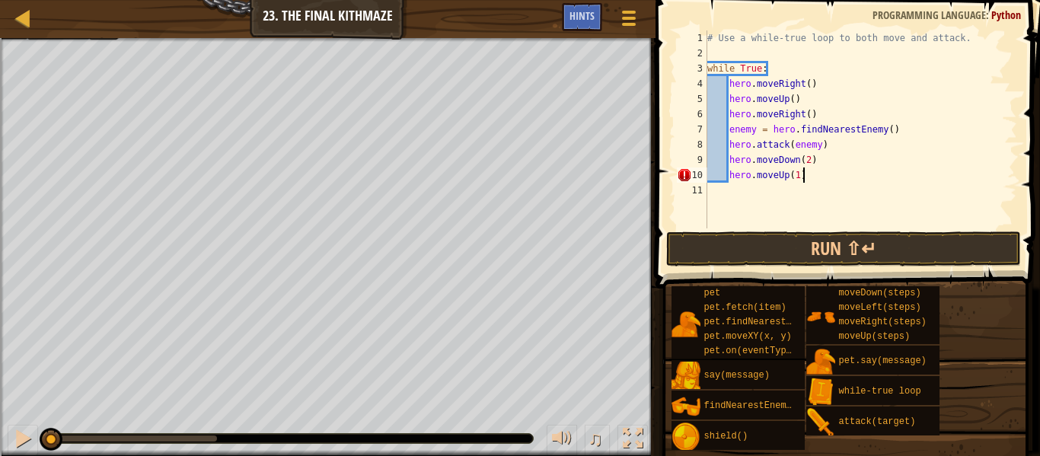
scroll to position [7, 13]
type textarea "hero.moveUp(1)"
click at [791, 248] on button "Run ⇧↵" at bounding box center [843, 249] width 355 height 35
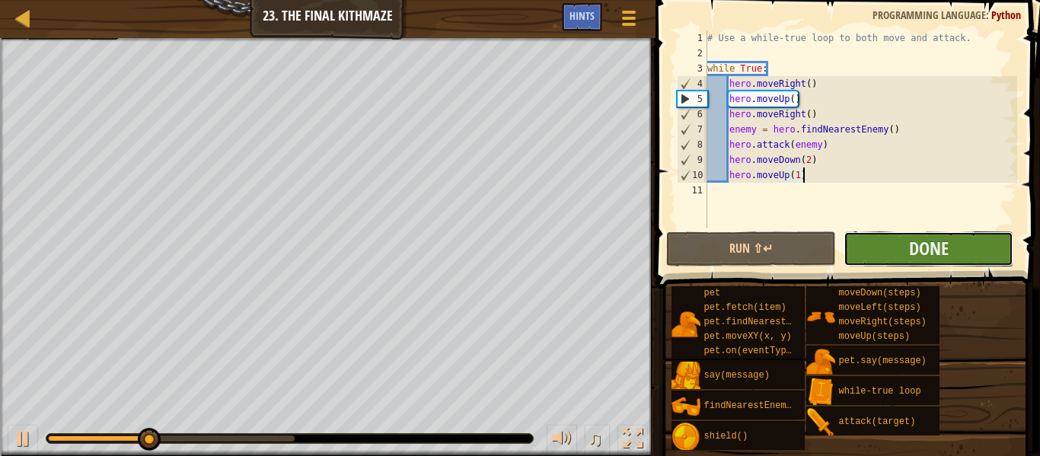
click at [960, 258] on button "Done" at bounding box center [929, 249] width 170 height 35
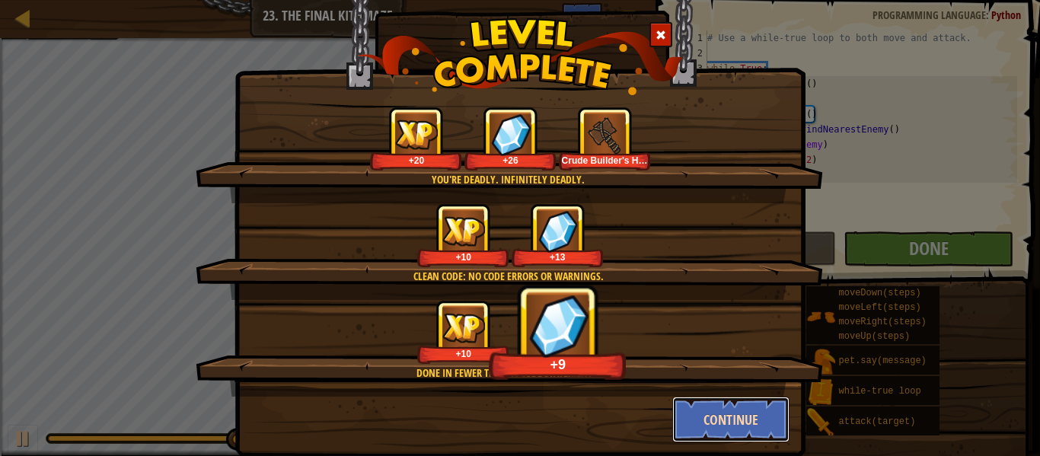
click at [711, 422] on button "Continue" at bounding box center [731, 420] width 118 height 46
click at [725, 417] on div "You're deadly. Infinitely deadly. +20 +26 Crude Builder's Hammer Clean code: no…" at bounding box center [520, 228] width 1040 height 456
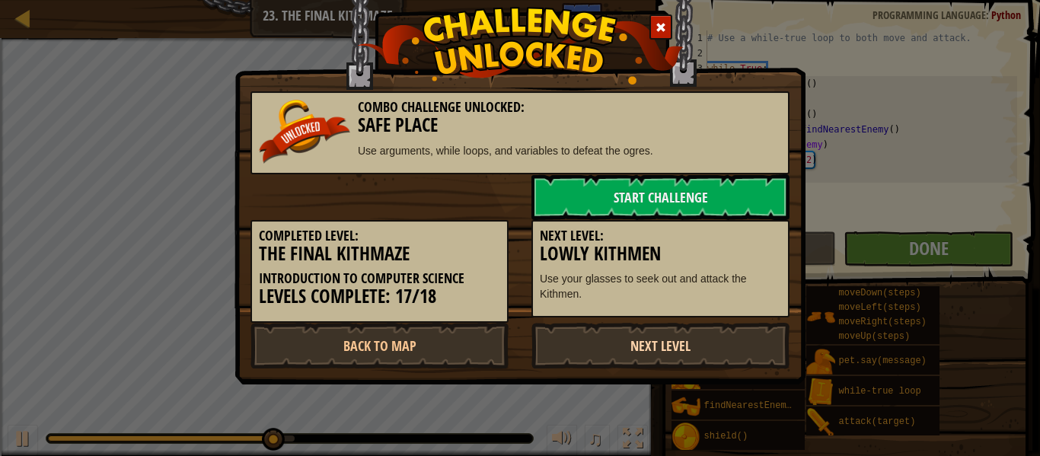
click at [548, 338] on link "Next Level" at bounding box center [661, 346] width 258 height 46
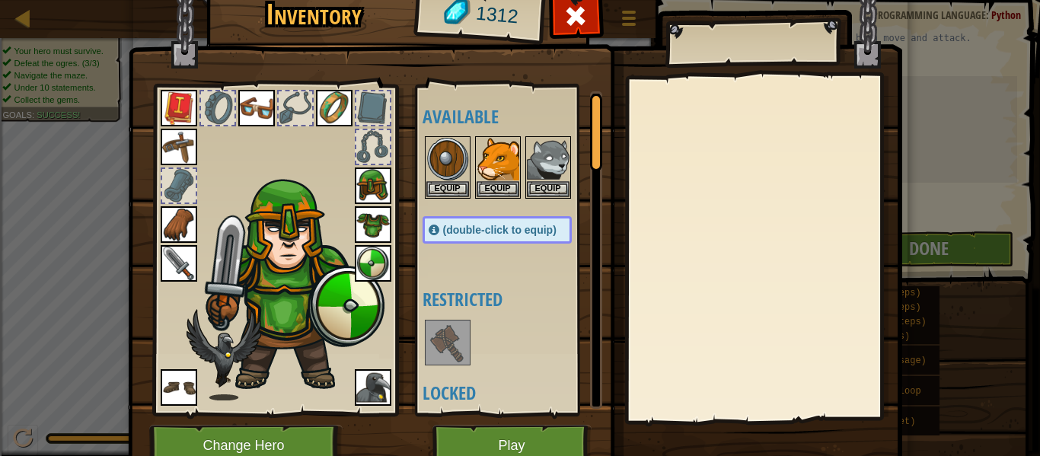
click at [458, 337] on img at bounding box center [447, 342] width 43 height 43
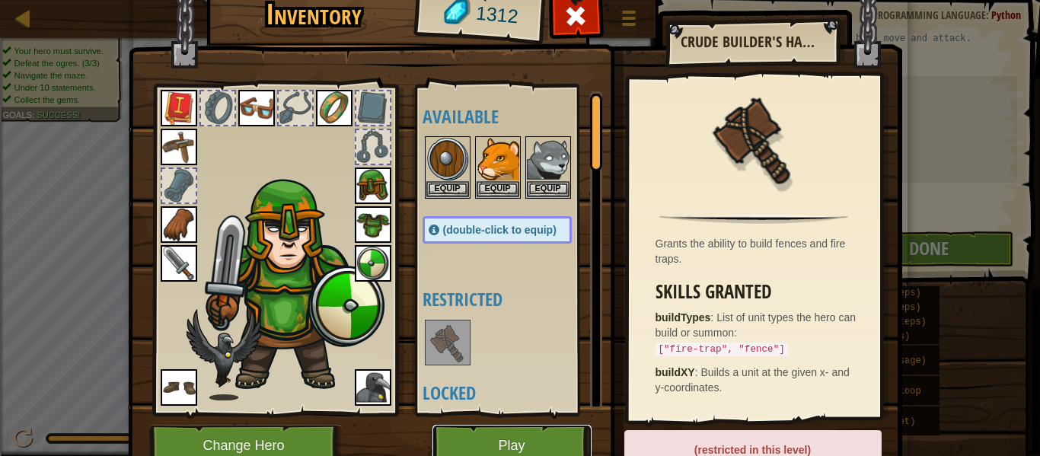
click at [507, 443] on button "Play" at bounding box center [512, 446] width 159 height 42
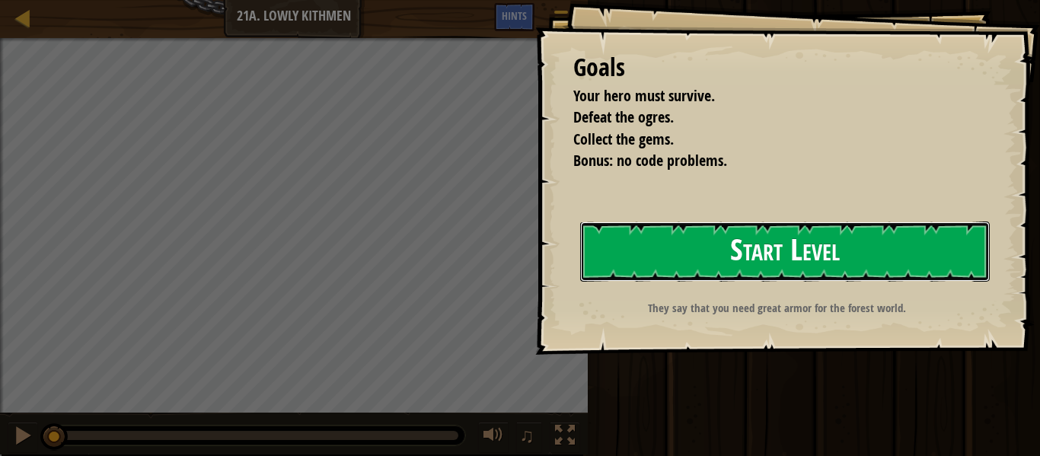
click at [627, 238] on button "Start Level" at bounding box center [785, 252] width 410 height 60
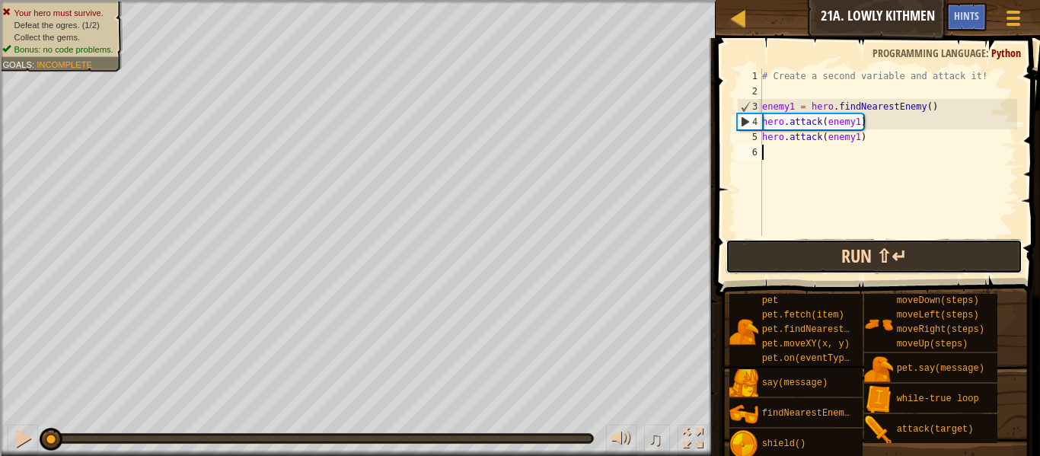
click at [762, 248] on button "Run ⇧↵" at bounding box center [874, 256] width 297 height 35
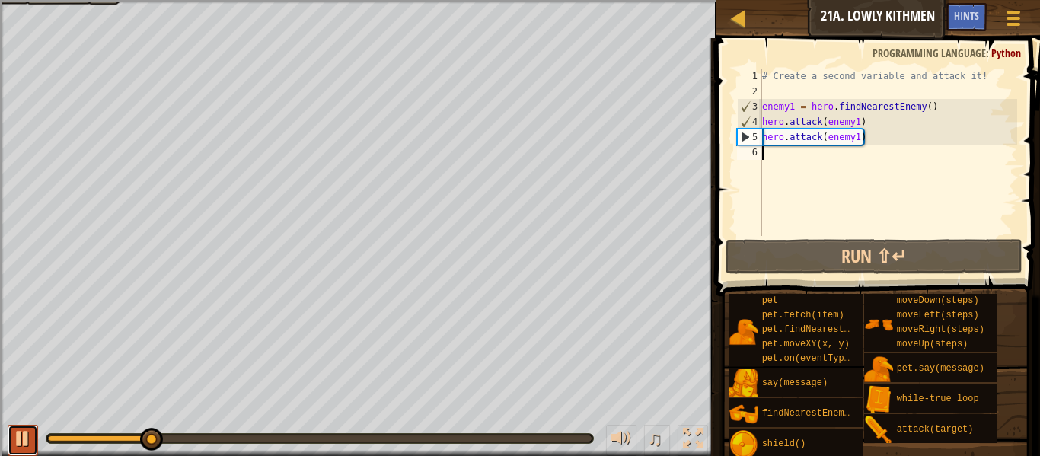
click at [22, 447] on div at bounding box center [23, 439] width 20 height 20
click at [764, 107] on div "# Create a second variable and attack it! enemy1 = hero . findNearestEnemy ( ) …" at bounding box center [888, 168] width 258 height 198
click at [762, 107] on div "# Create a second variable and attack it! enemy1 = hero . findNearestEnemy ( ) …" at bounding box center [888, 168] width 258 height 198
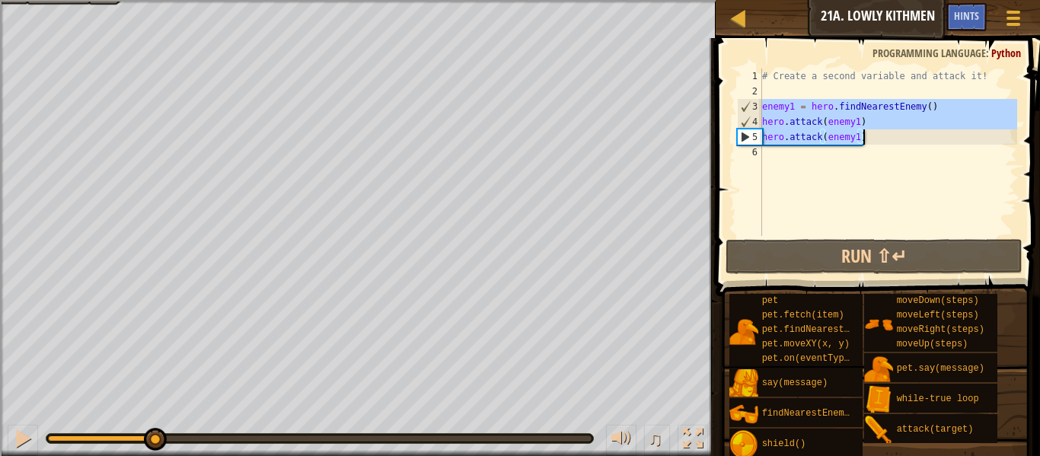
drag, startPoint x: 762, startPoint y: 107, endPoint x: 896, endPoint y: 141, distance: 138.3
click at [896, 141] on div "# Create a second variable and attack it! enemy1 = hero . findNearestEnemy ( ) …" at bounding box center [888, 168] width 258 height 198
type textarea "hero.attack(enemy1) hero.attack(enemy1)"
click at [781, 152] on div "# Create a second variable and attack it! enemy1 = hero . findNearestEnemy ( ) …" at bounding box center [888, 168] width 258 height 198
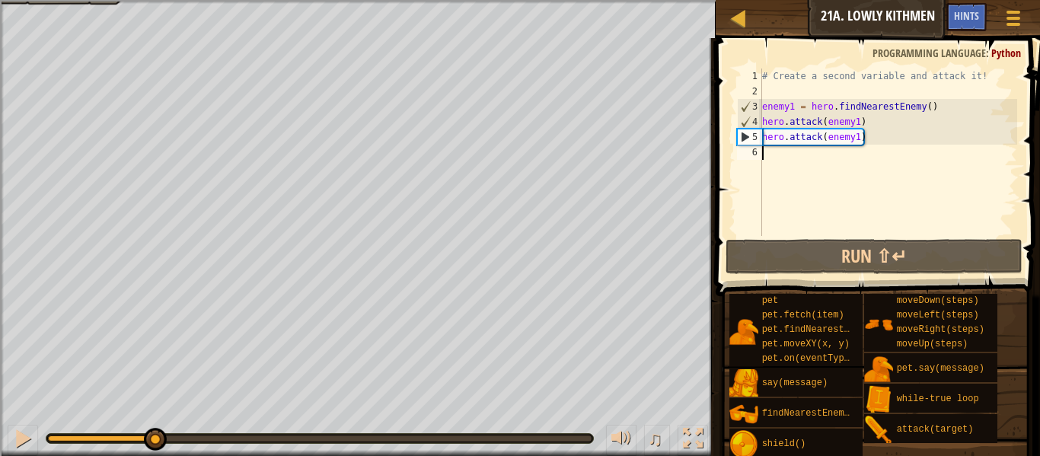
paste textarea "hero.attack(enemy1)"
type textarea "hero.attack(enemy1)"
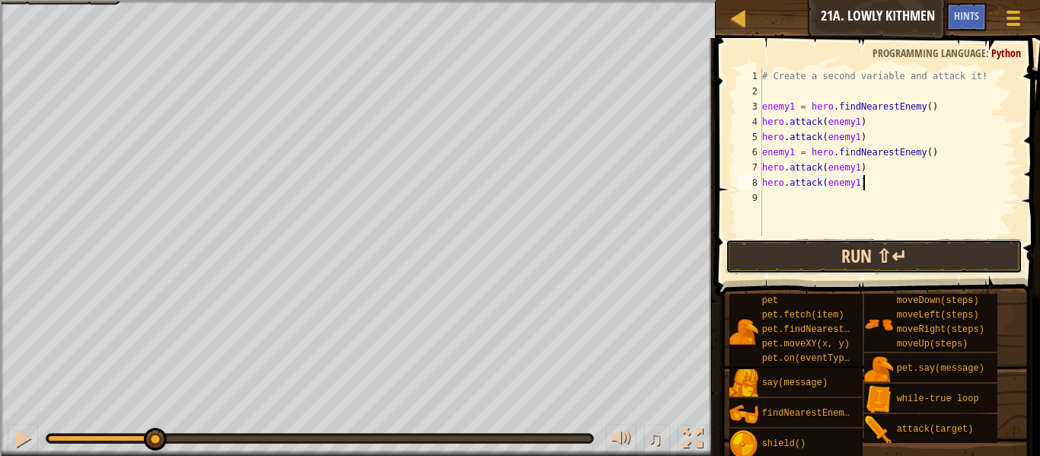
click at [752, 258] on button "Run ⇧↵" at bounding box center [874, 256] width 297 height 35
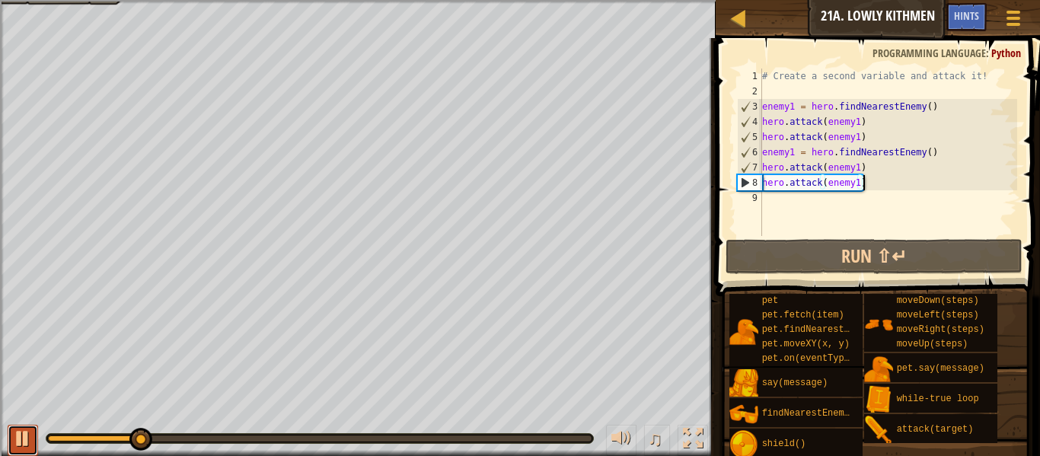
click at [23, 448] on div at bounding box center [23, 439] width 20 height 20
click at [798, 205] on div "# Create a second variable and attack it! enemy1 = hero . findNearestEnemy ( ) …" at bounding box center [888, 168] width 258 height 198
type textarea "h"
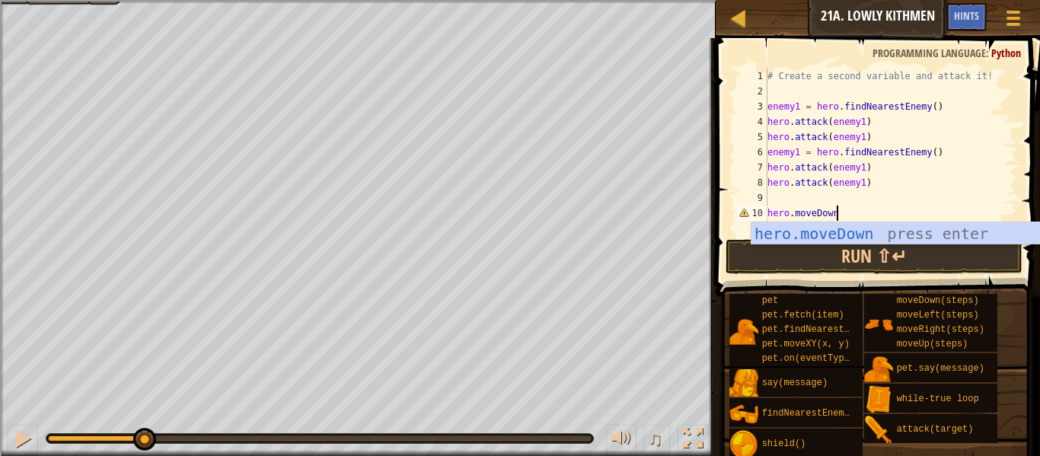
scroll to position [7, 9]
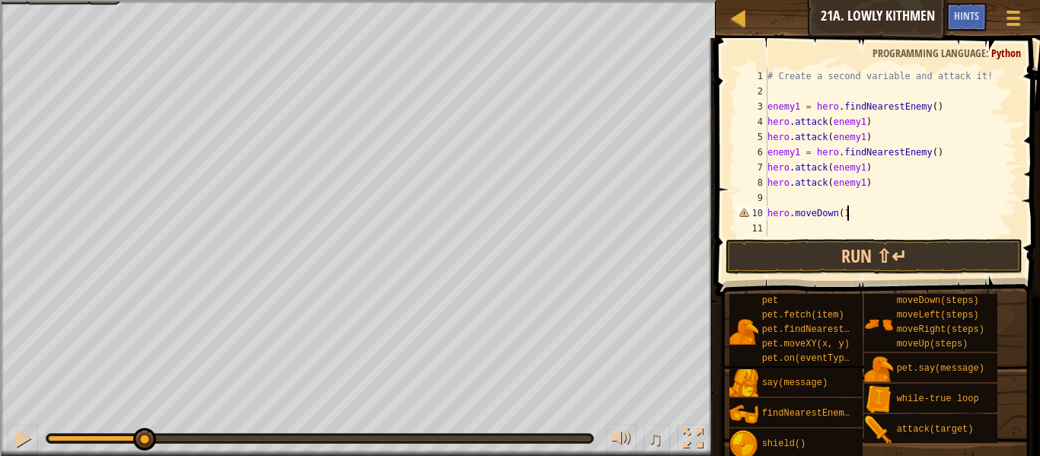
type textarea "hero.moveDown(1)"
type textarea "hero.moveRight(2)"
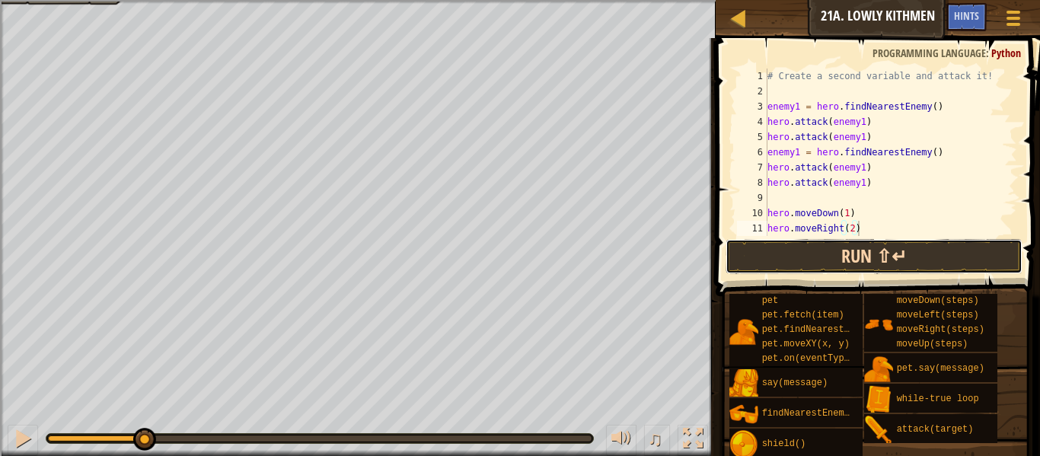
click at [1001, 248] on button "Run ⇧↵" at bounding box center [874, 256] width 297 height 35
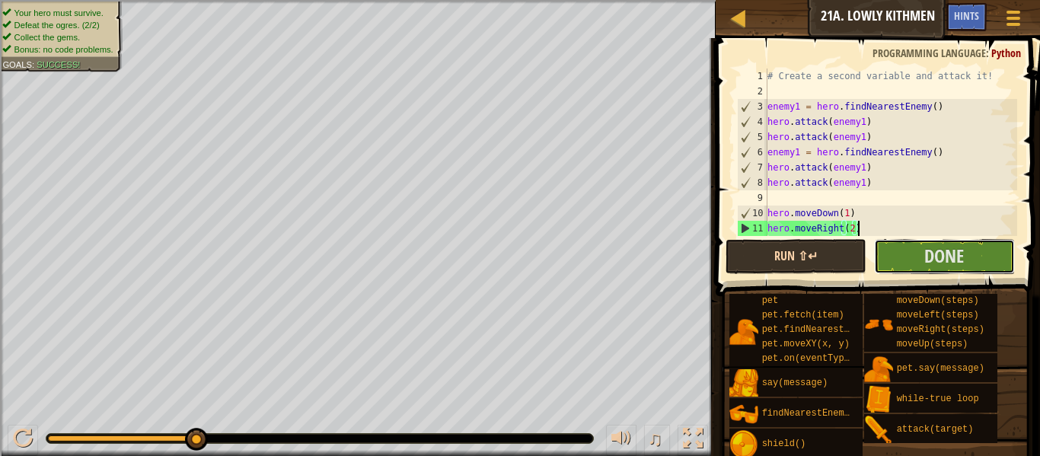
click at [1001, 248] on button "Done" at bounding box center [944, 256] width 141 height 35
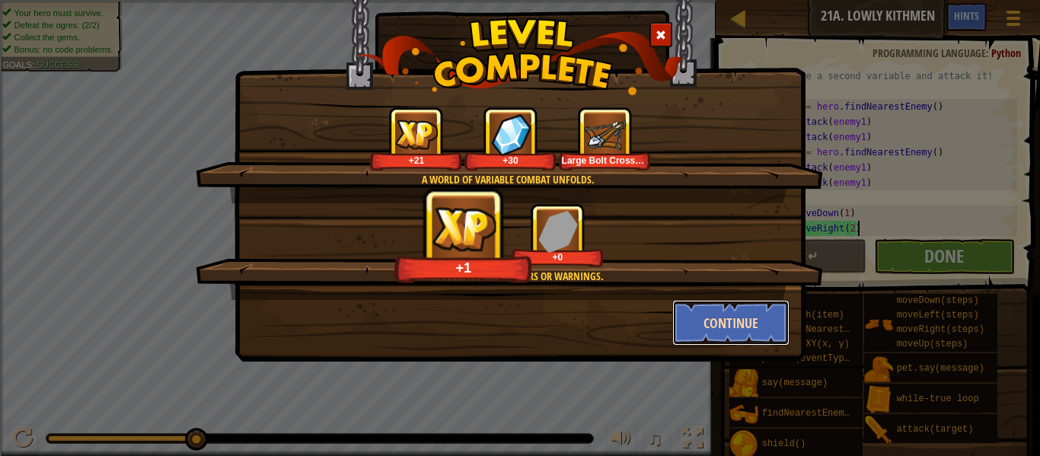
click at [700, 323] on button "Continue" at bounding box center [731, 323] width 118 height 46
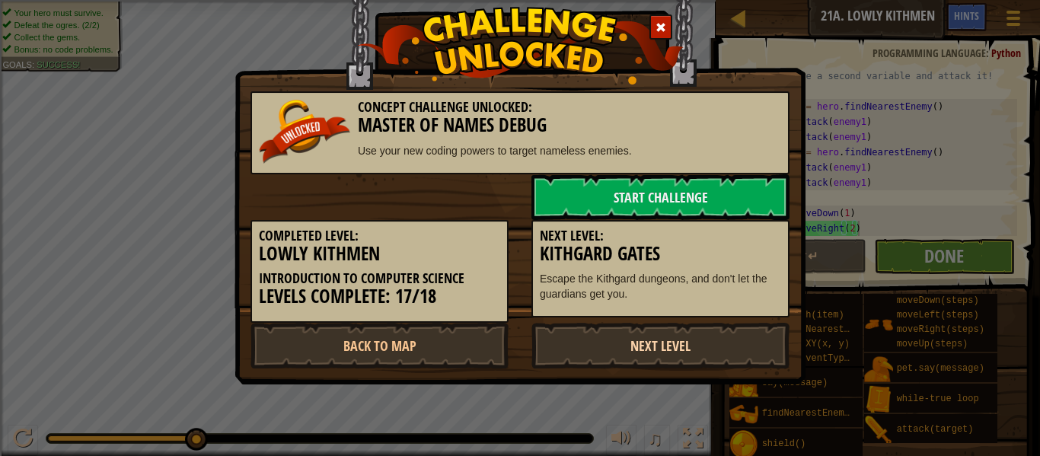
click at [640, 347] on link "Next Level" at bounding box center [661, 346] width 258 height 46
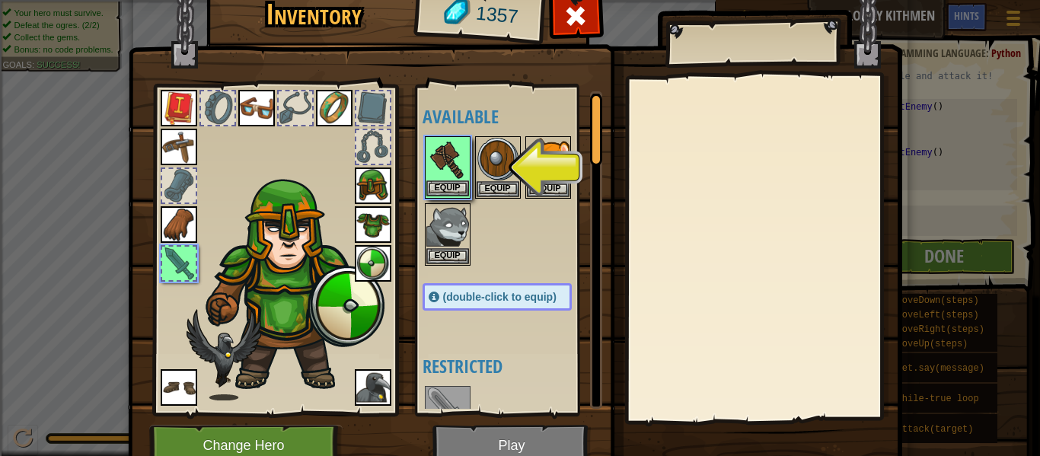
click at [449, 157] on img at bounding box center [447, 159] width 43 height 43
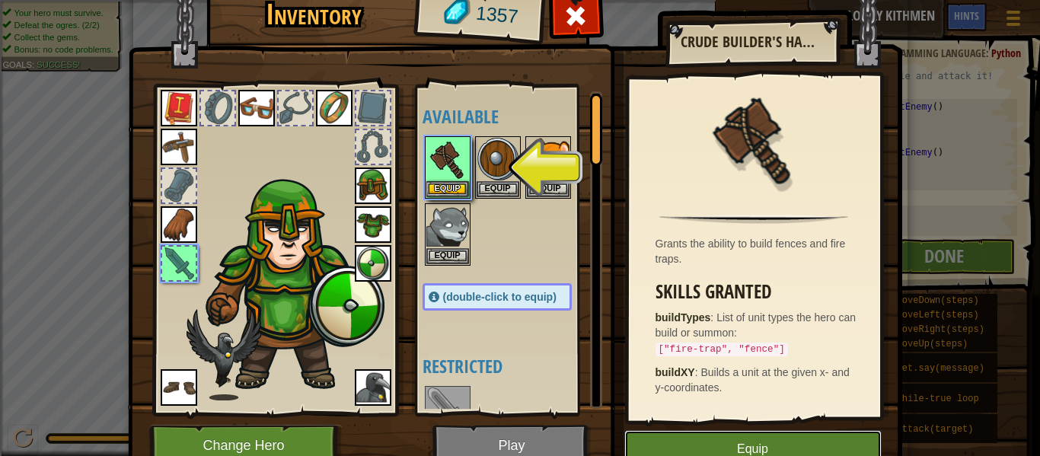
click at [743, 448] on button "Equip" at bounding box center [752, 449] width 257 height 38
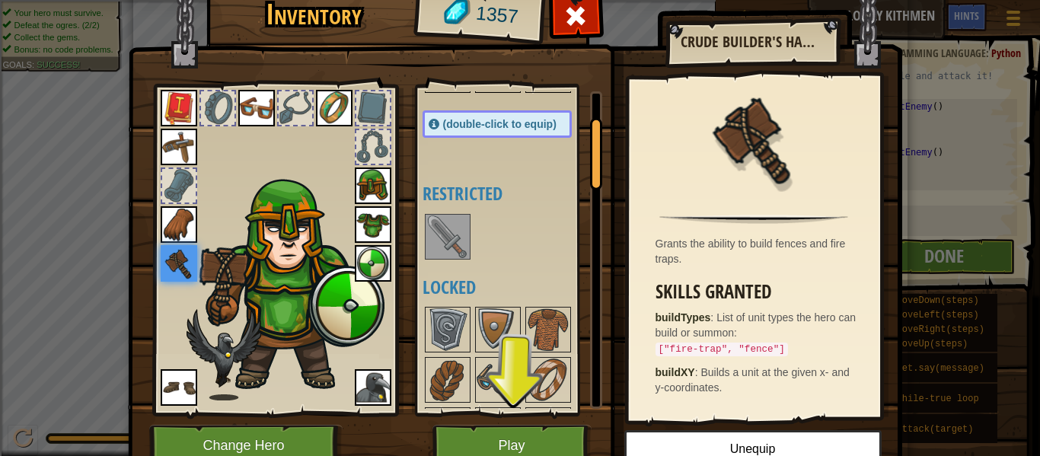
scroll to position [107, 0]
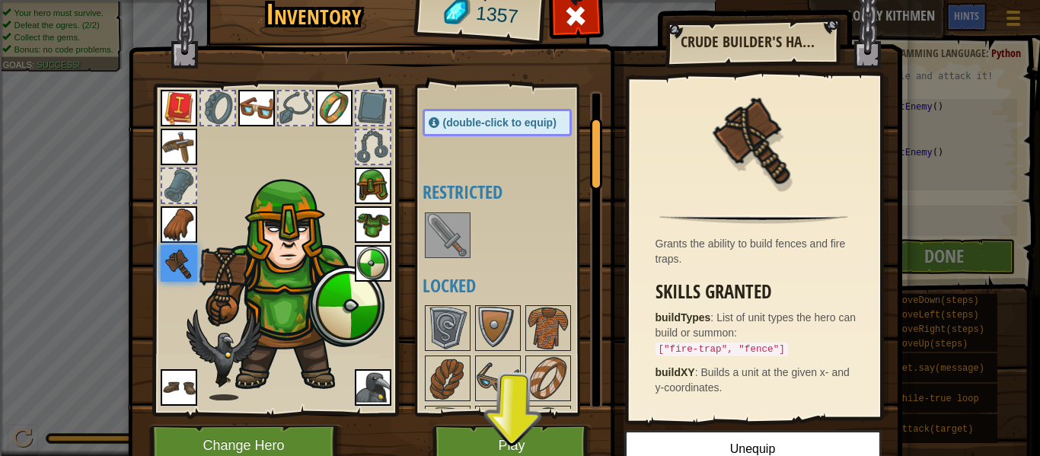
click at [441, 235] on img at bounding box center [447, 235] width 43 height 43
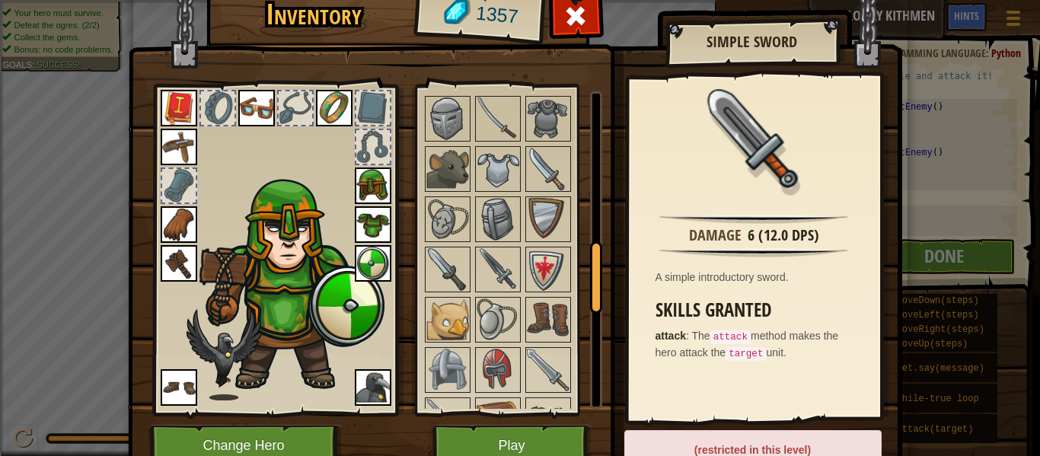
scroll to position [1107, 0]
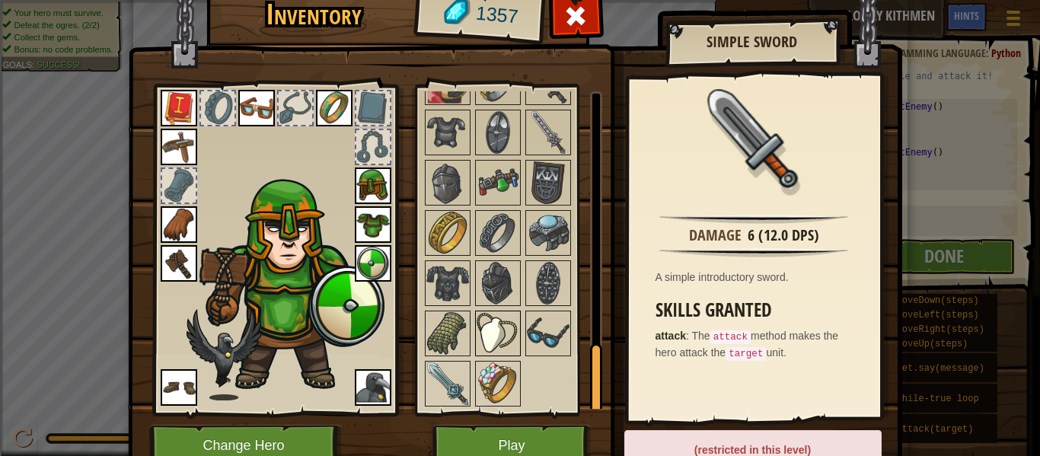
click at [491, 343] on img at bounding box center [498, 333] width 43 height 43
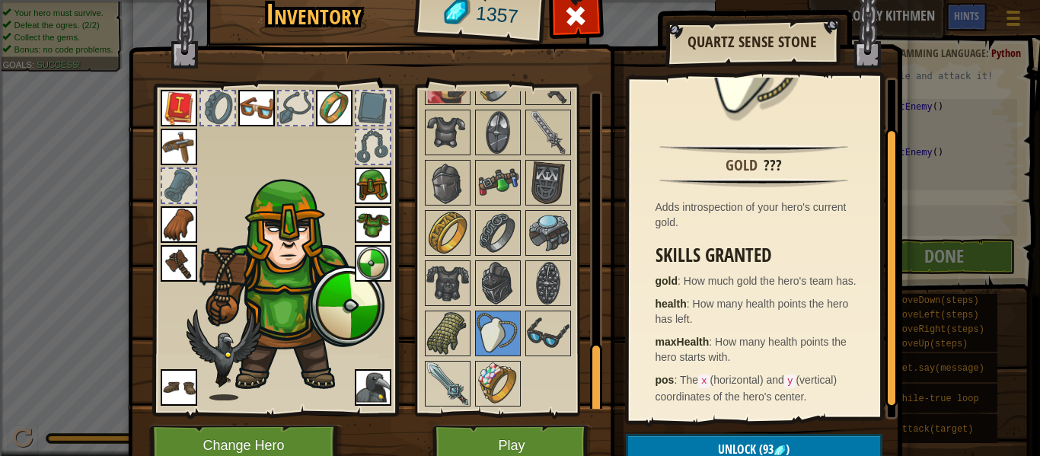
scroll to position [85, 0]
click at [676, 442] on button "Unlock (93 )" at bounding box center [754, 449] width 257 height 31
click at [704, 446] on button "Confirm" at bounding box center [754, 449] width 257 height 31
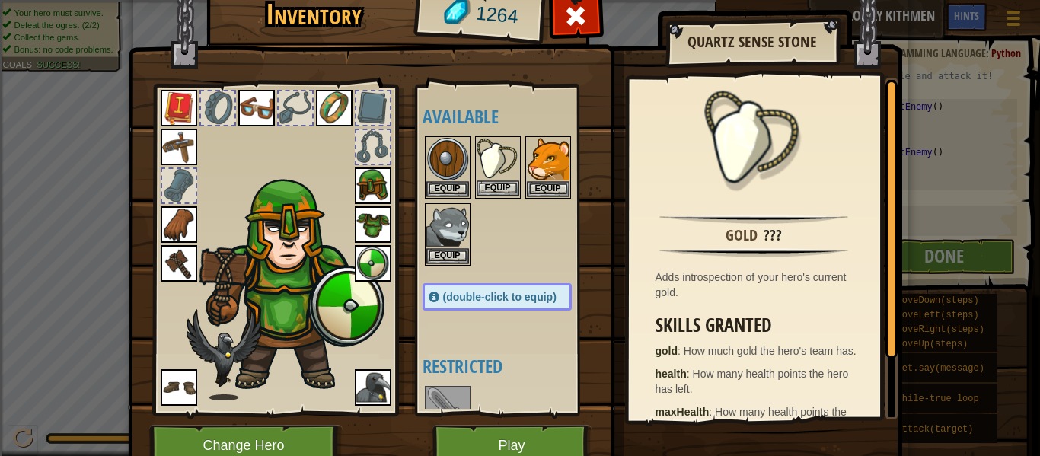
click at [494, 178] on img at bounding box center [498, 159] width 43 height 43
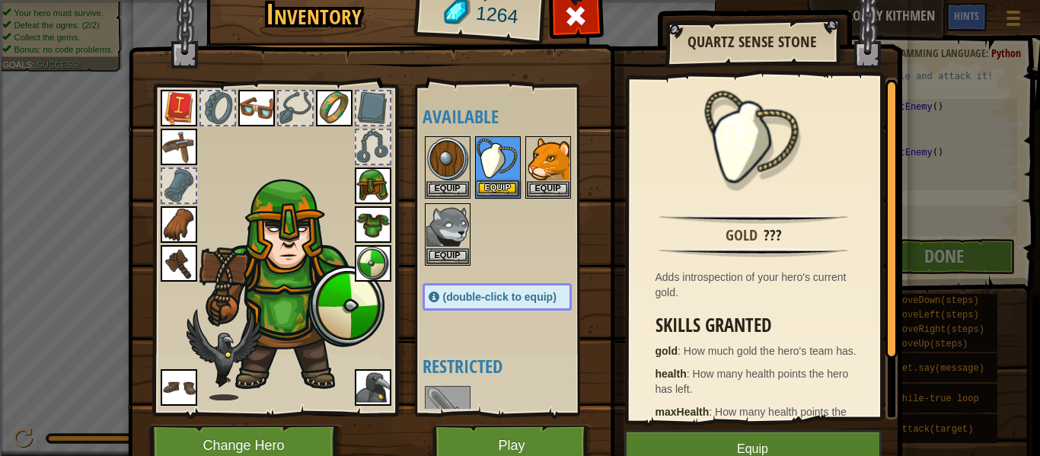
click at [494, 178] on img at bounding box center [498, 159] width 43 height 43
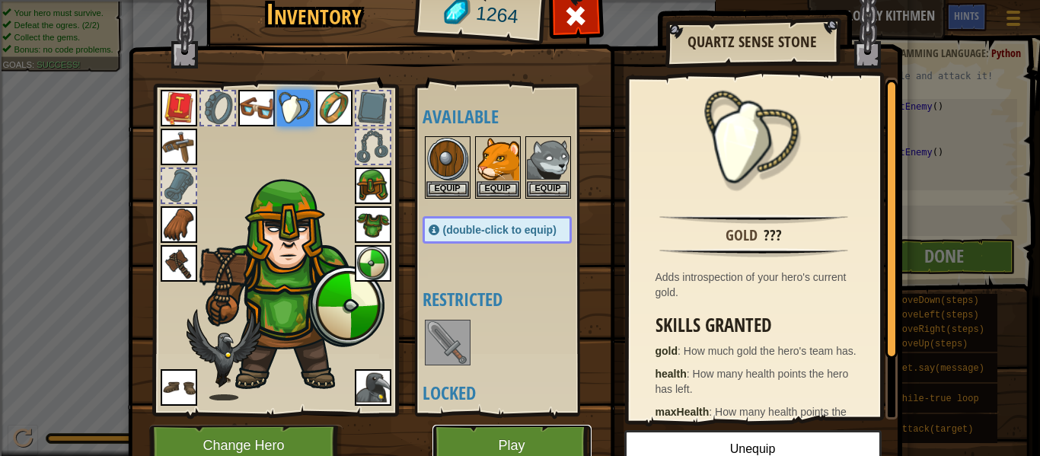
click at [465, 440] on button "Play" at bounding box center [512, 446] width 159 height 42
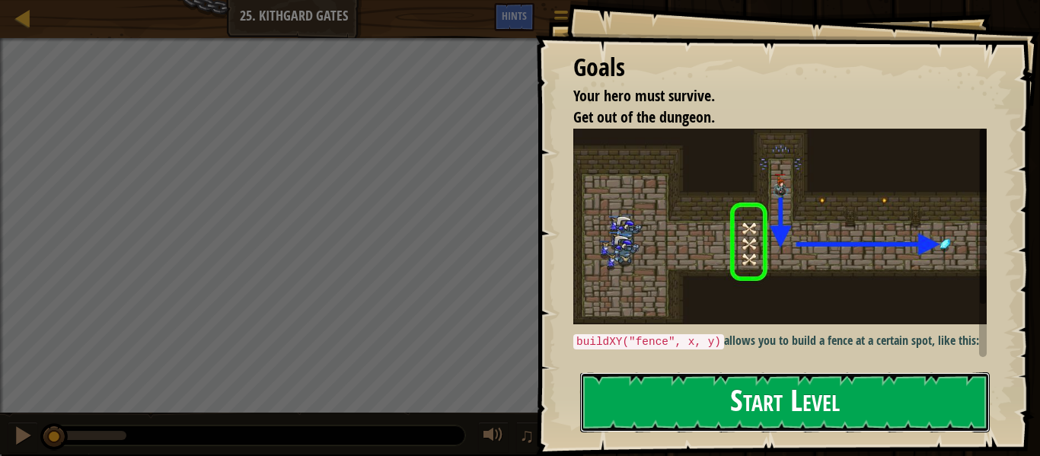
click at [626, 404] on button "Start Level" at bounding box center [785, 402] width 410 height 60
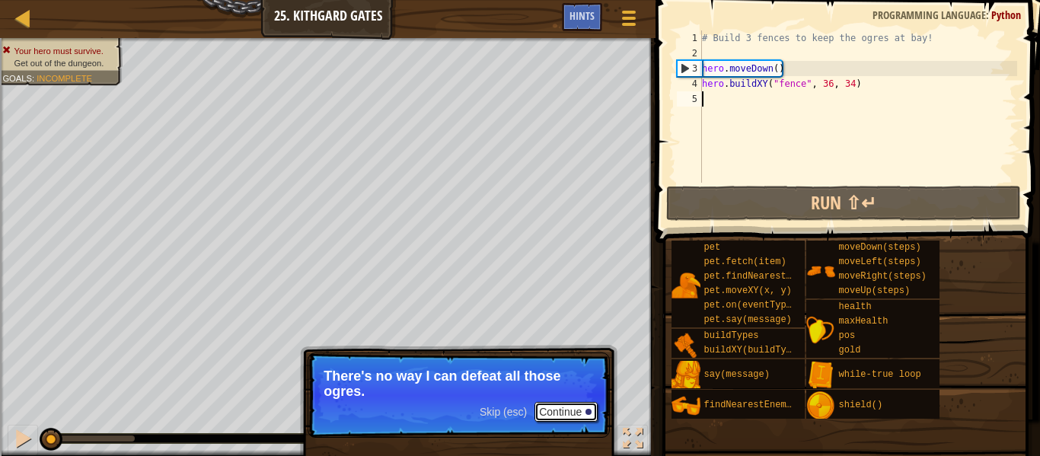
click at [551, 413] on button "Continue" at bounding box center [566, 412] width 63 height 20
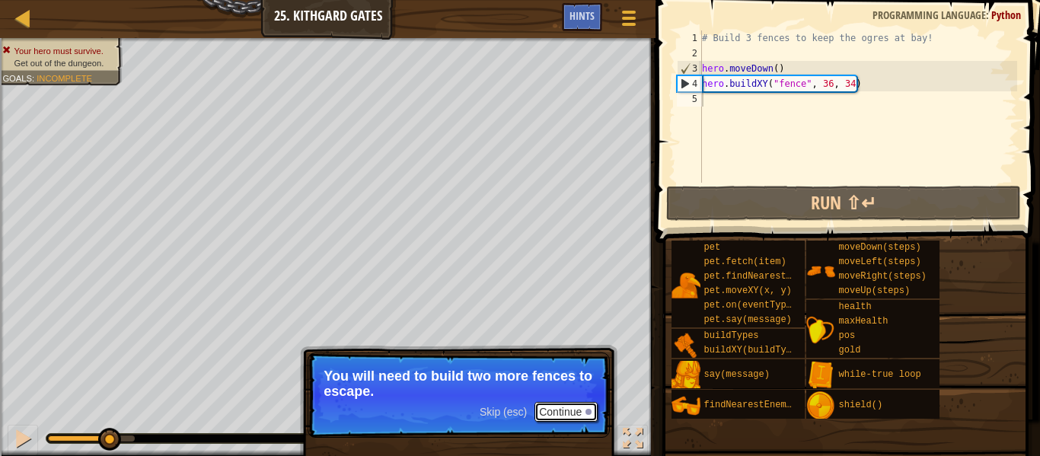
click at [552, 404] on button "Continue" at bounding box center [566, 412] width 63 height 20
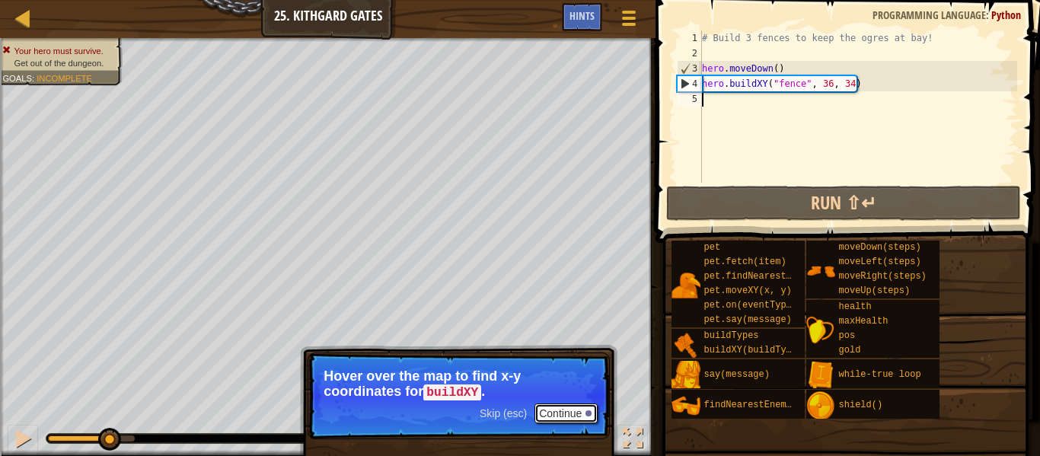
click at [551, 413] on button "Continue" at bounding box center [566, 414] width 63 height 20
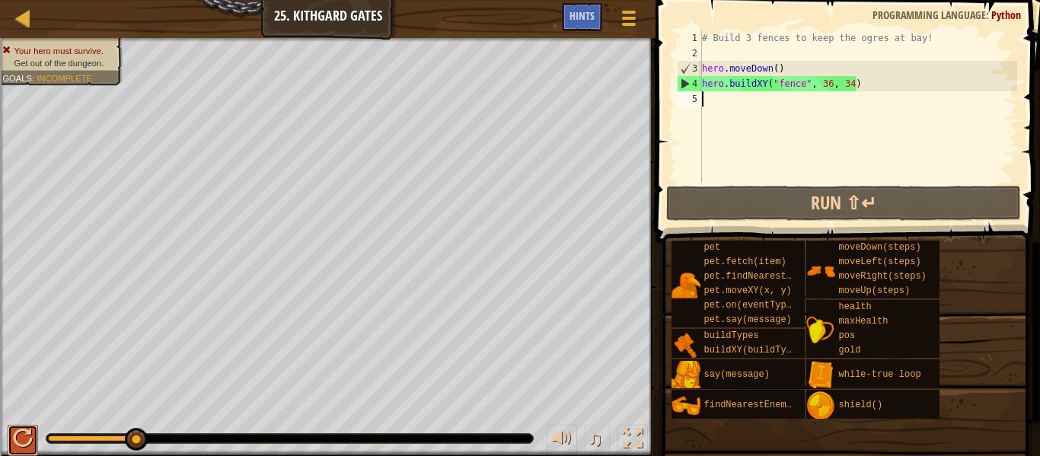
click at [18, 433] on div at bounding box center [23, 439] width 20 height 20
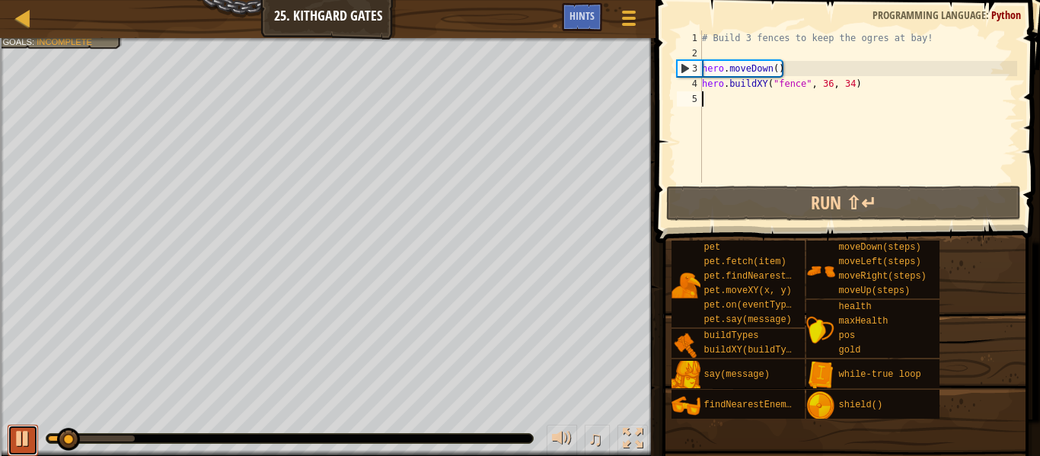
click at [21, 440] on div at bounding box center [23, 439] width 20 height 20
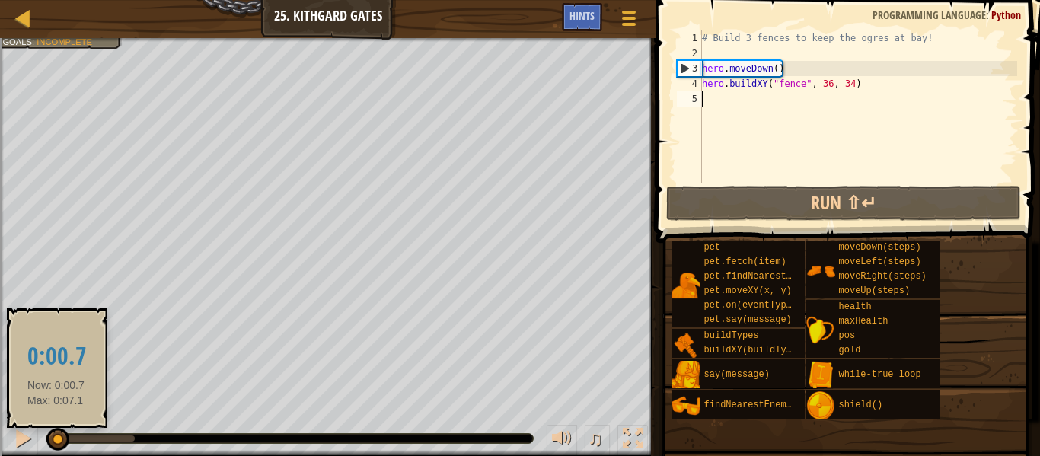
drag, startPoint x: 75, startPoint y: 438, endPoint x: 41, endPoint y: 436, distance: 34.3
click at [46, 436] on div at bounding box center [57, 439] width 23 height 23
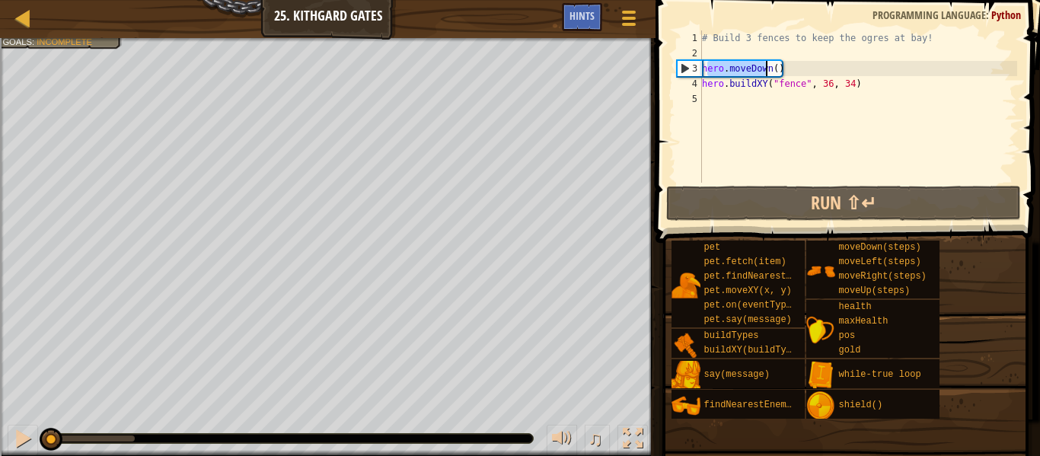
drag, startPoint x: 705, startPoint y: 66, endPoint x: 765, endPoint y: 66, distance: 60.2
click at [765, 66] on div "# Build 3 fences to keep the ogres at bay! hero . moveDown ( ) hero . buildXY (…" at bounding box center [858, 121] width 318 height 183
type textarea "hero.moveDown()"
click at [725, 104] on div "# Build 3 fences to keep the ogres at bay! hero . moveDown ( ) hero . buildXY (…" at bounding box center [858, 121] width 318 height 183
drag, startPoint x: 704, startPoint y: 85, endPoint x: 877, endPoint y: 87, distance: 172.9
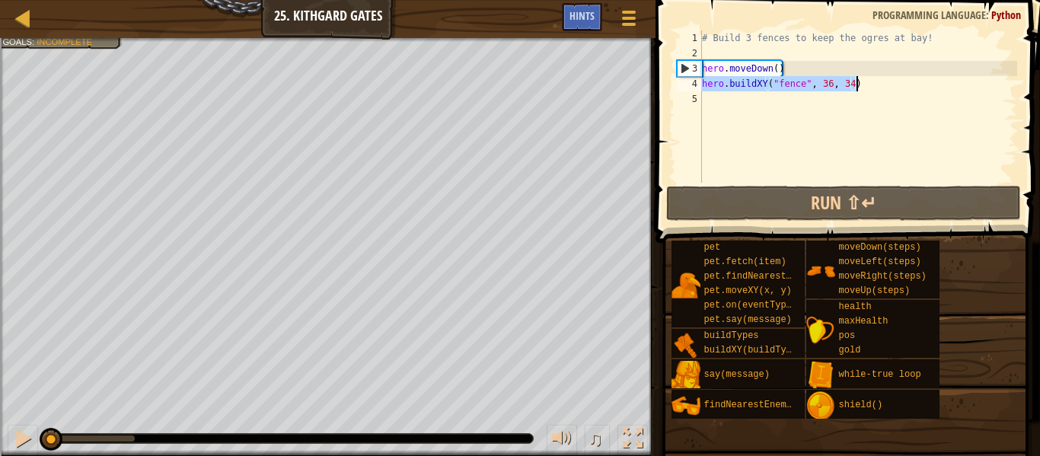
click at [877, 87] on div "# Build 3 fences to keep the ogres at bay! hero . moveDown ( ) hero . buildXY (…" at bounding box center [858, 121] width 318 height 183
type textarea "hero.buildXY("fence", 36, 34)"
click at [740, 112] on div "# Build 3 fences to keep the ogres at bay! hero . moveDown ( ) hero . buildXY (…" at bounding box center [858, 121] width 318 height 183
paste textarea "hero.buildXY("fence", 36, 34)"
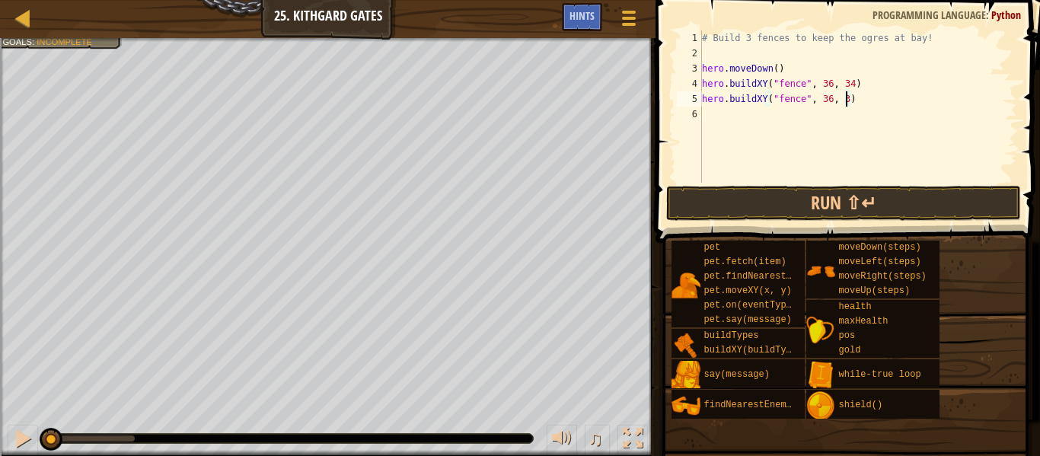
type textarea "hero.buildXY("fence", 36, 30)"
click at [715, 113] on div "# Build 3 fences to keep the ogres at bay! hero . moveDown ( ) hero . buildXY (…" at bounding box center [858, 121] width 318 height 183
paste textarea "hero.buildXY("fence", 36, 34)"
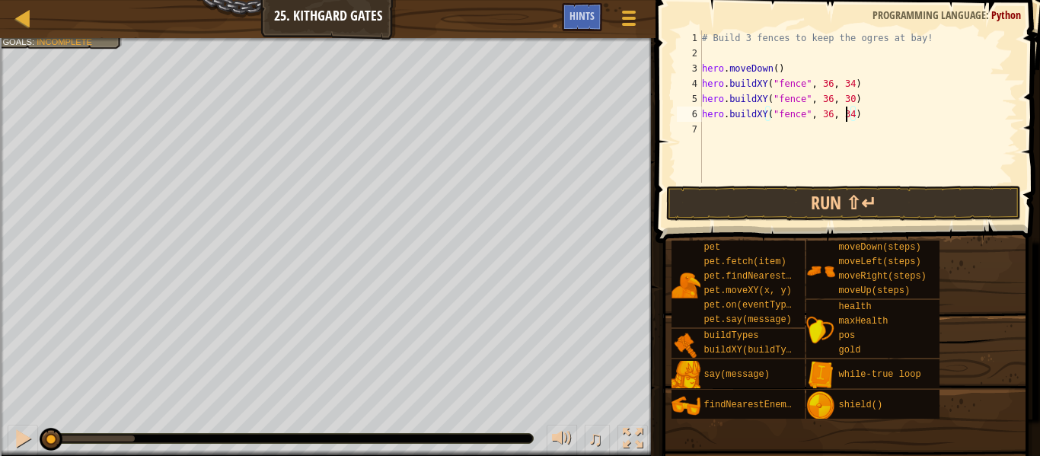
click at [848, 118] on div "# Build 3 fences to keep the ogres at bay! hero . moveDown ( ) hero . buildXY (…" at bounding box center [858, 121] width 318 height 183
type textarea "hero.buildXY("fence", 36, 26)"
click at [853, 191] on button "Run ⇧↵" at bounding box center [843, 203] width 355 height 35
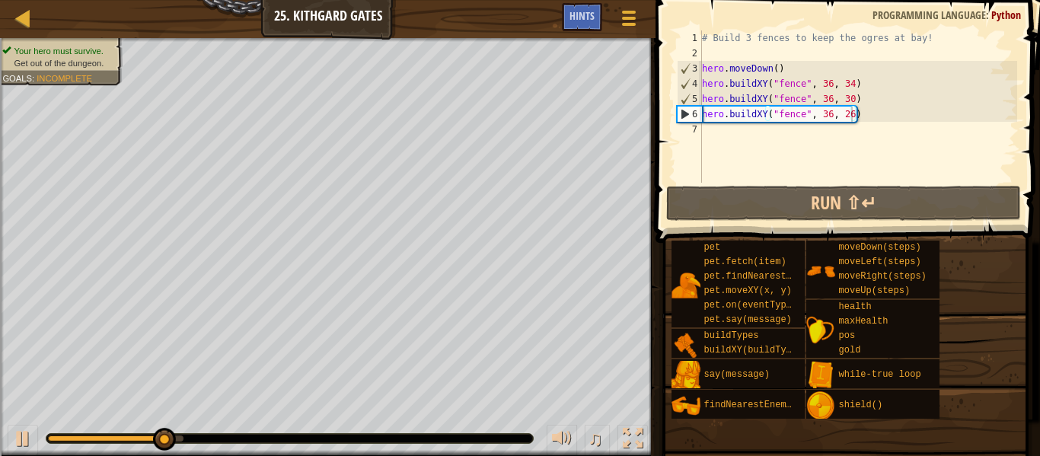
click at [43, 46] on span "Your hero must survive." at bounding box center [58, 51] width 89 height 10
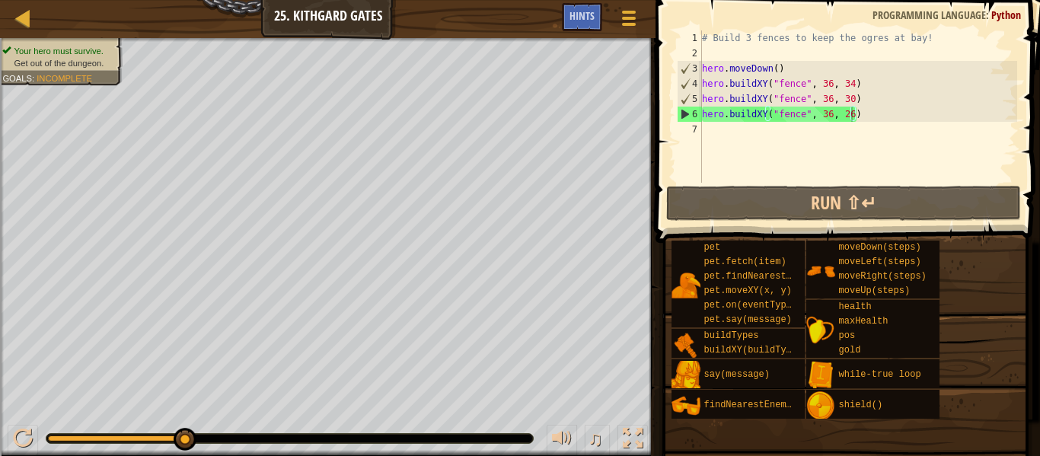
scroll to position [7, 0]
click at [722, 133] on div "# Build 3 fences to keep the ogres at bay! hero . moveDown ( ) hero . buildXY (…" at bounding box center [858, 121] width 318 height 183
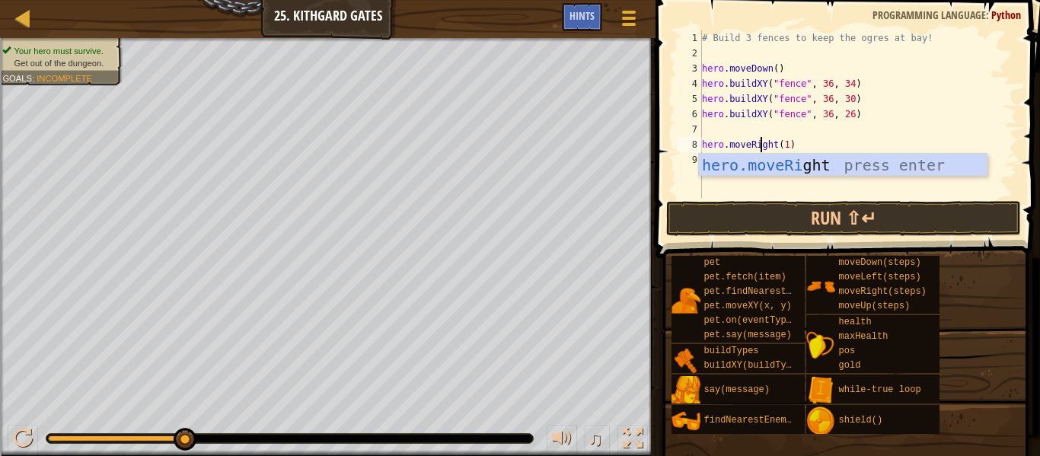
scroll to position [7, 9]
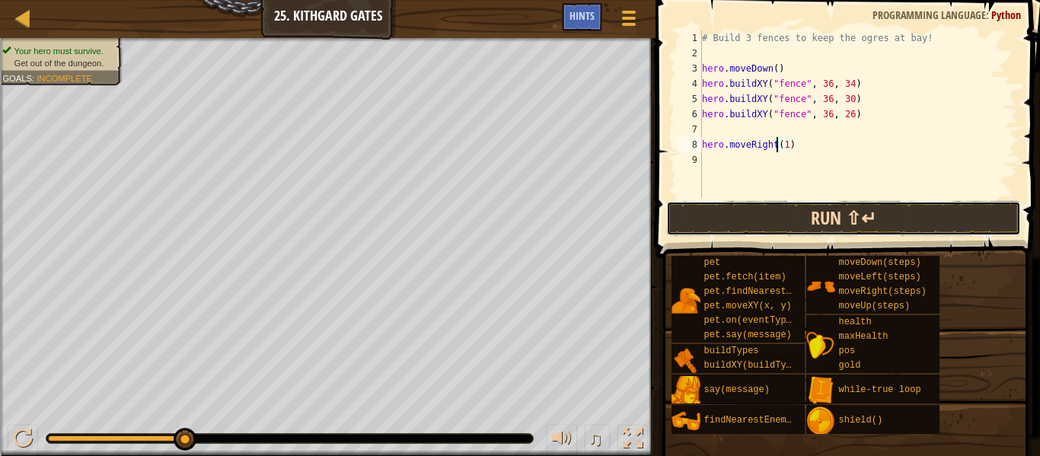
click at [723, 223] on button "Run ⇧↵" at bounding box center [843, 218] width 355 height 35
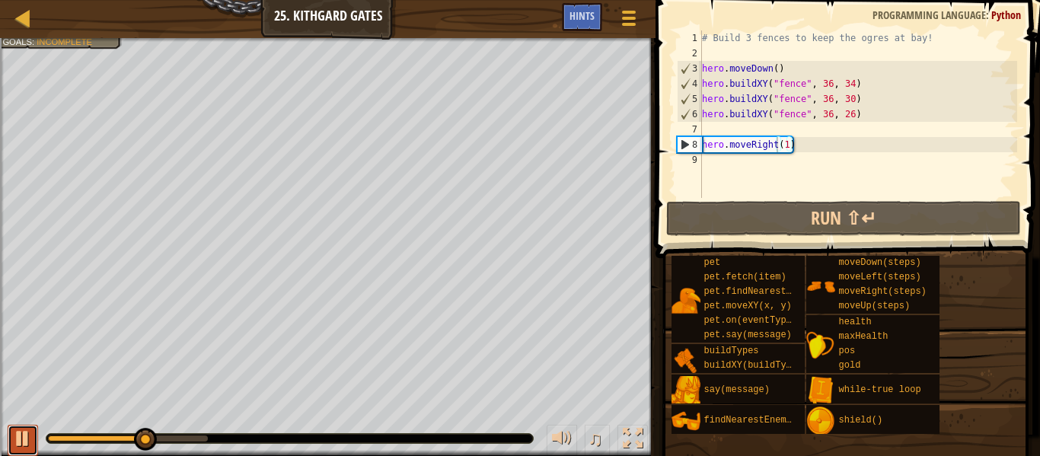
click at [18, 443] on div at bounding box center [23, 439] width 20 height 20
click at [787, 146] on div "# Build 3 fences to keep the ogres at bay! hero . moveDown ( ) hero . buildXY (…" at bounding box center [858, 129] width 318 height 198
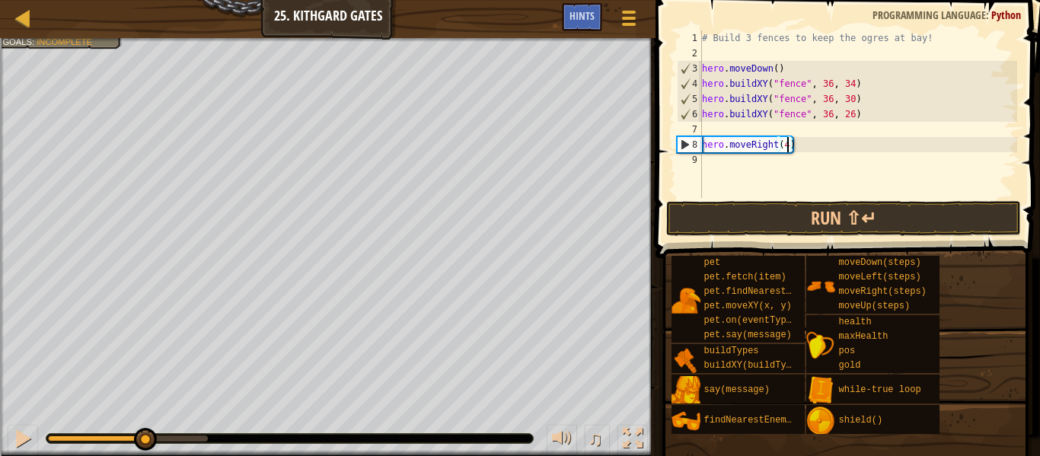
scroll to position [7, 12]
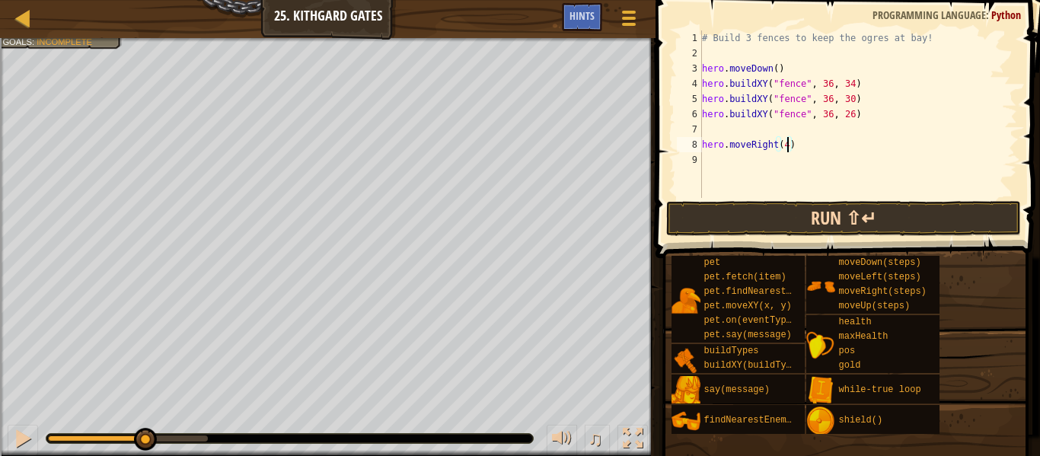
type textarea "hero.moveRight(4)"
click at [782, 224] on button "Run ⇧↵" at bounding box center [843, 218] width 355 height 35
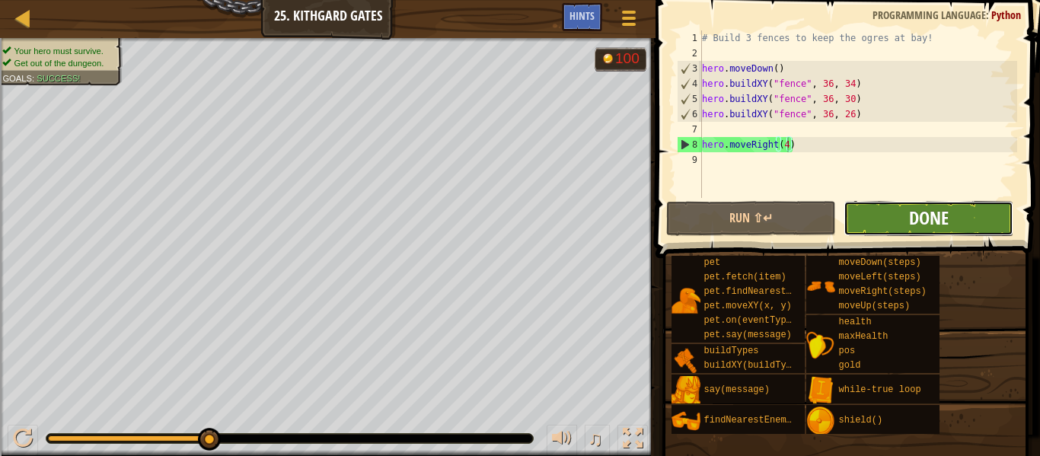
click at [928, 219] on span "Done" at bounding box center [929, 218] width 40 height 24
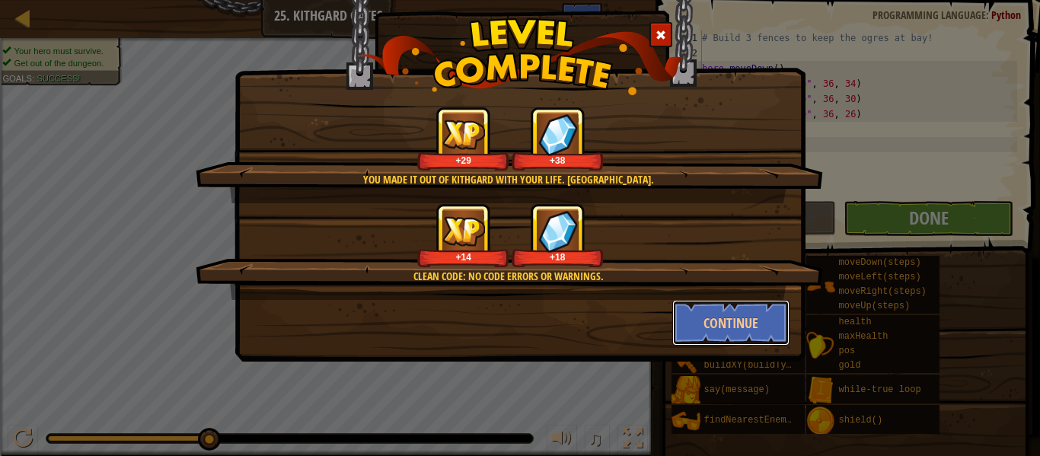
click at [715, 311] on button "Continue" at bounding box center [731, 323] width 118 height 46
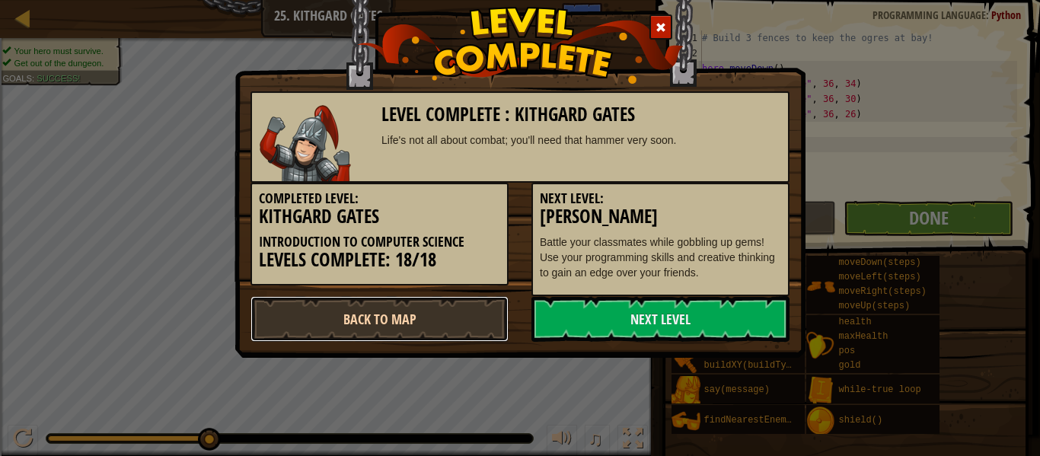
click at [279, 327] on link "Back to Map" at bounding box center [380, 319] width 258 height 46
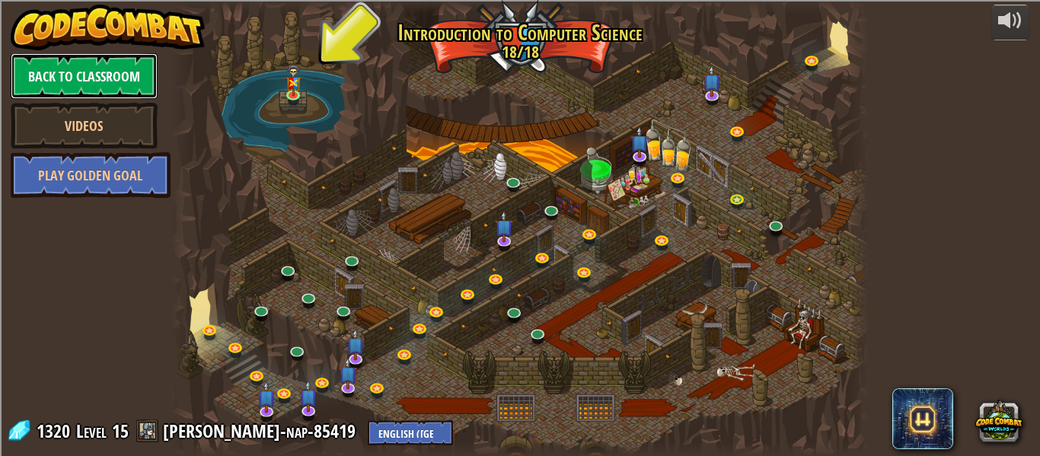
click at [27, 80] on link "Back to Classroom" at bounding box center [84, 76] width 147 height 46
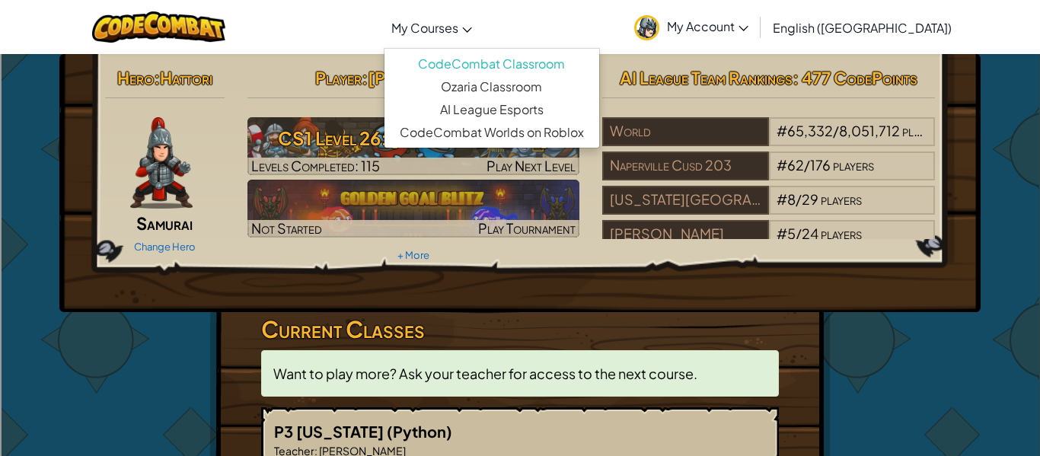
click at [458, 30] on span "My Courses" at bounding box center [424, 28] width 67 height 16
click at [749, 21] on span "My Account" at bounding box center [707, 26] width 81 height 16
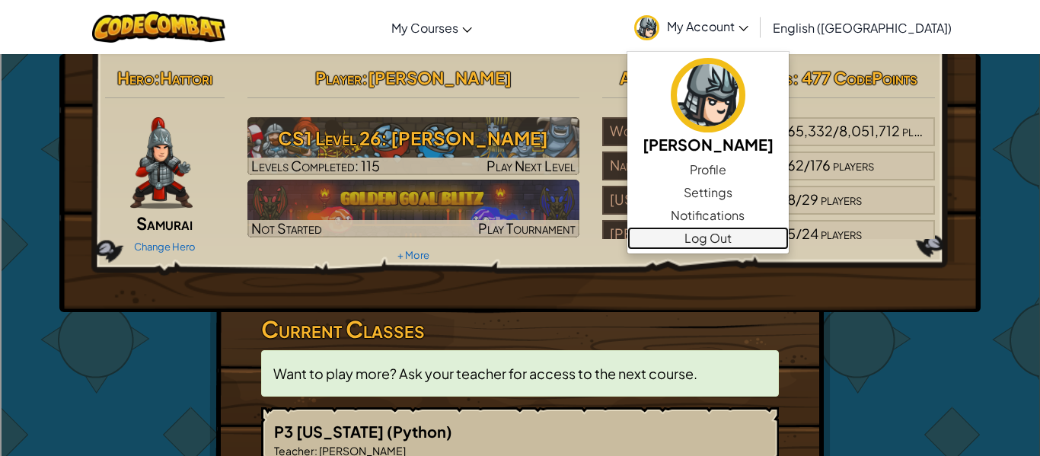
click at [755, 244] on link "Log Out" at bounding box center [708, 238] width 161 height 23
